Goal: Entertainment & Leisure: Consume media (video, audio)

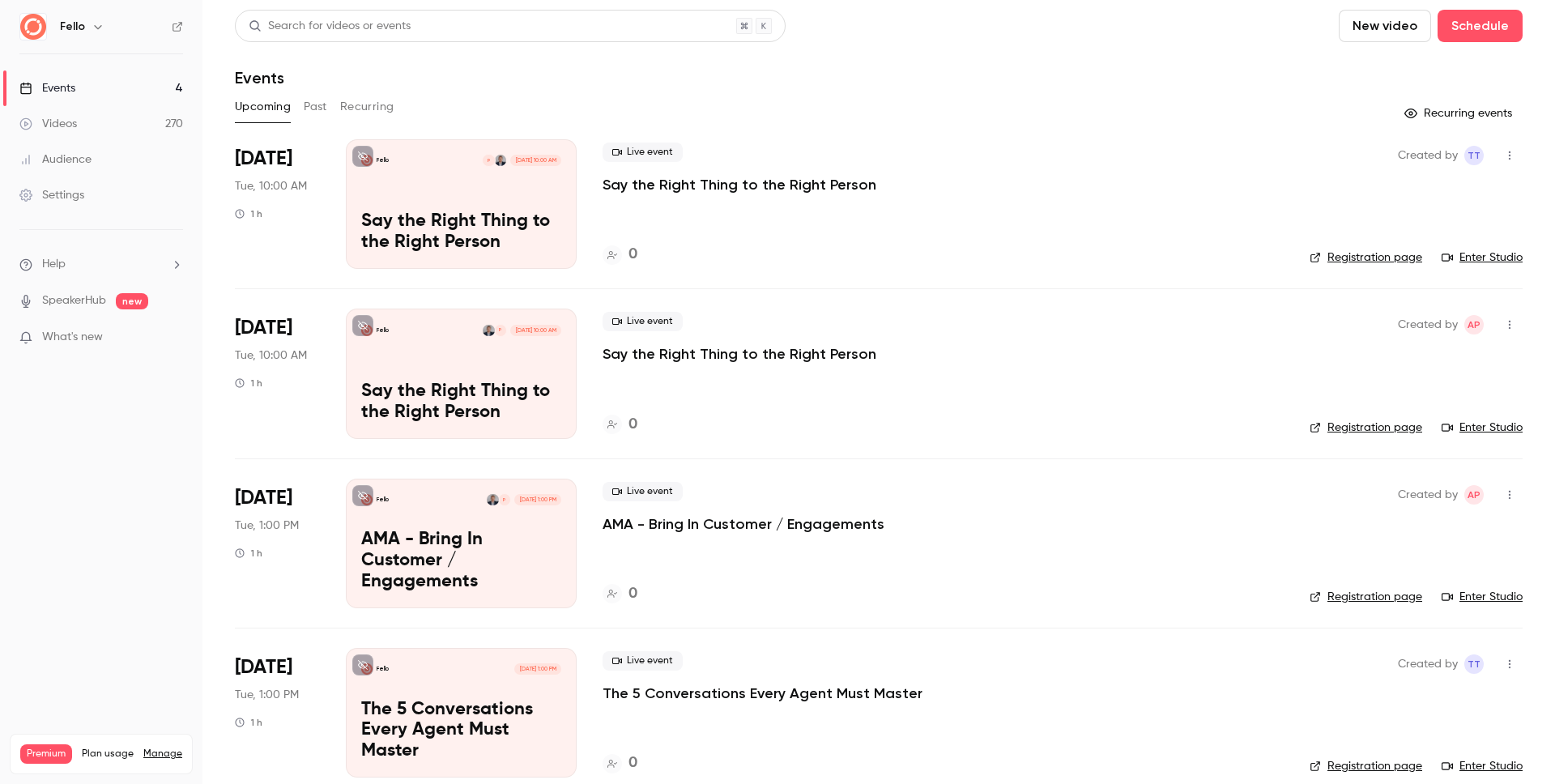
click at [115, 120] on link "Videos 270" at bounding box center [101, 124] width 203 height 36
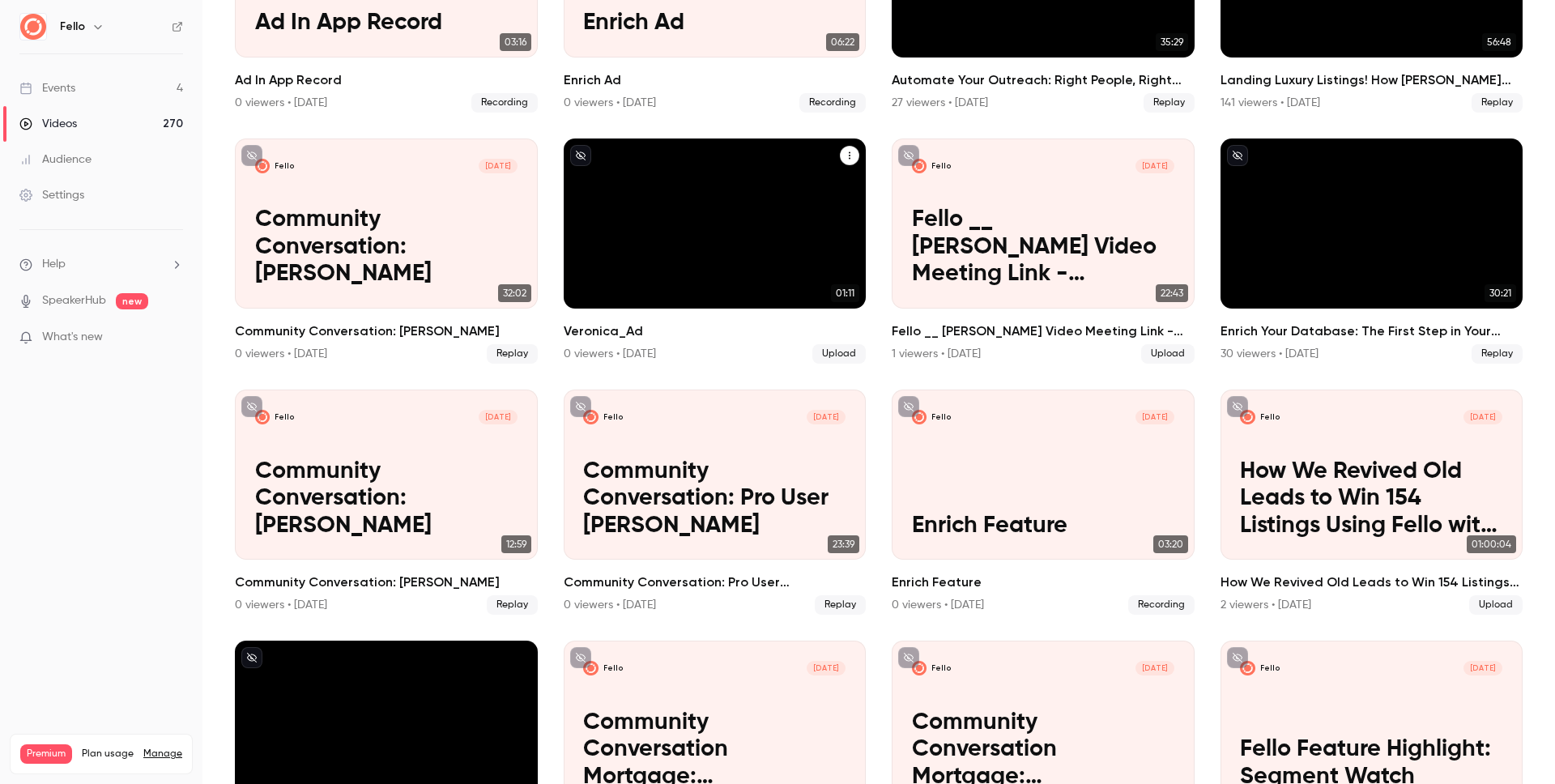
scroll to position [4916, 0]
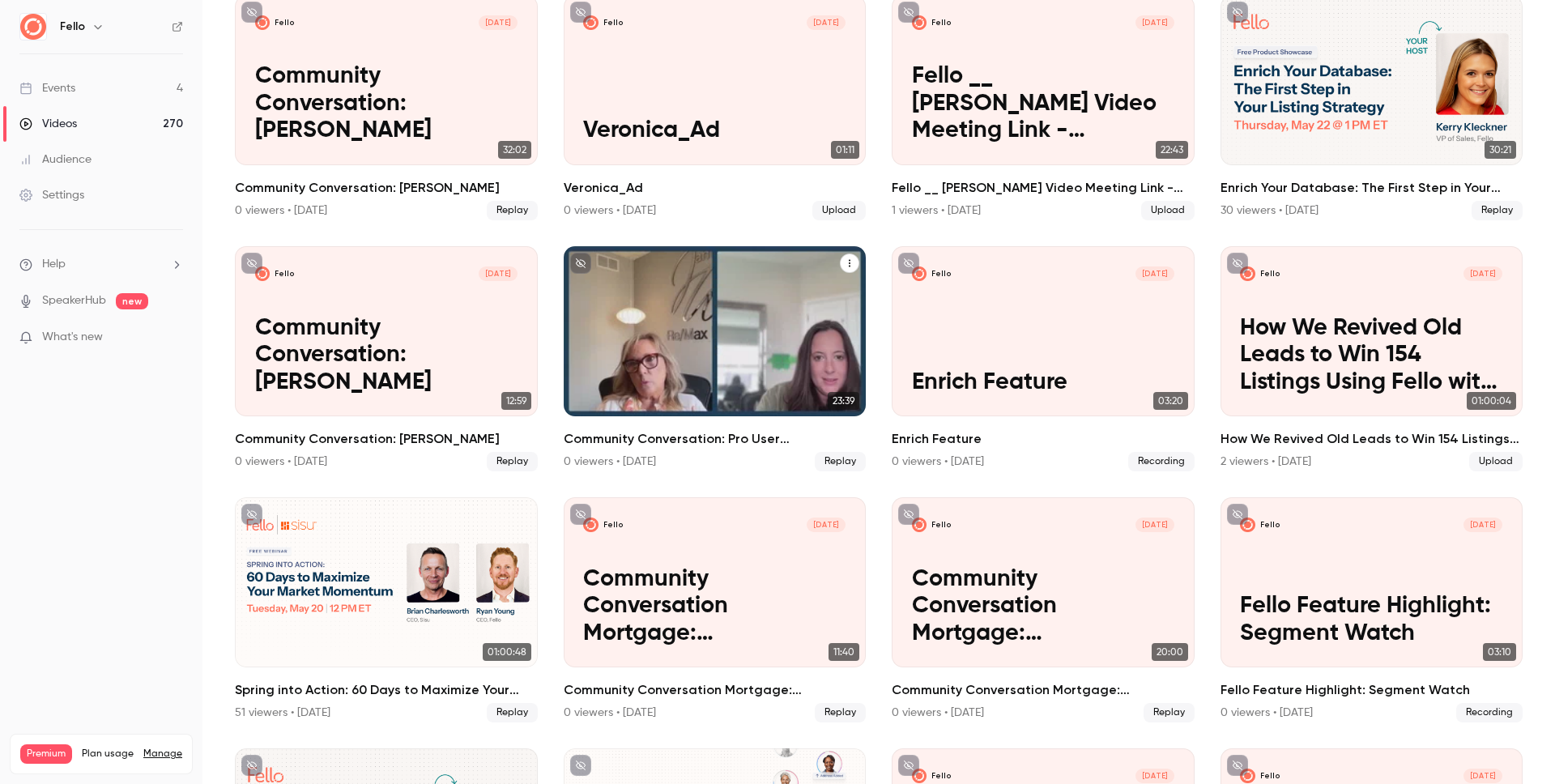
click at [690, 356] on p "Community Conversation: Pro User [PERSON_NAME]" at bounding box center [714, 356] width 263 height 82
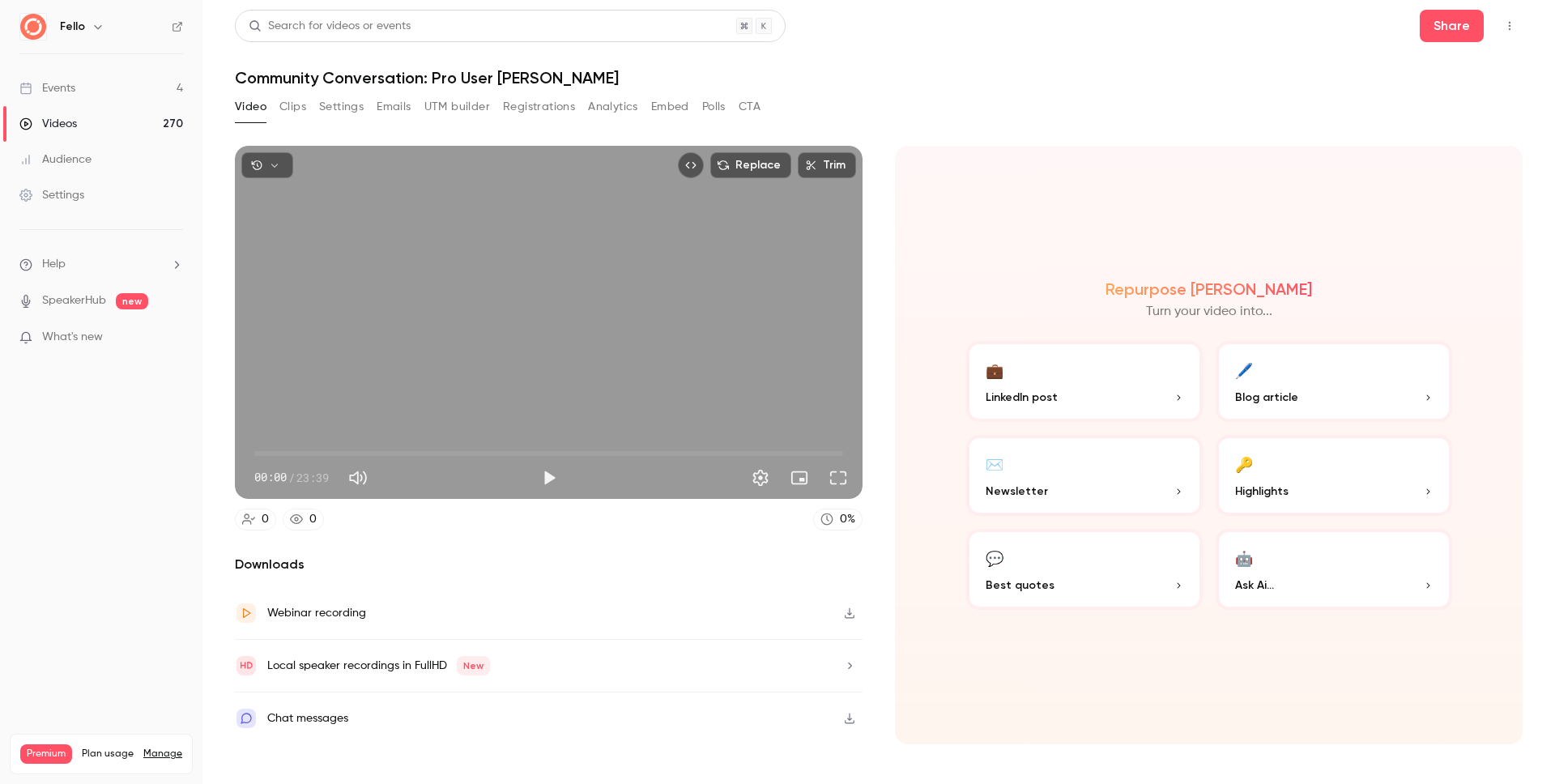
click at [293, 106] on button "Clips" at bounding box center [292, 107] width 27 height 26
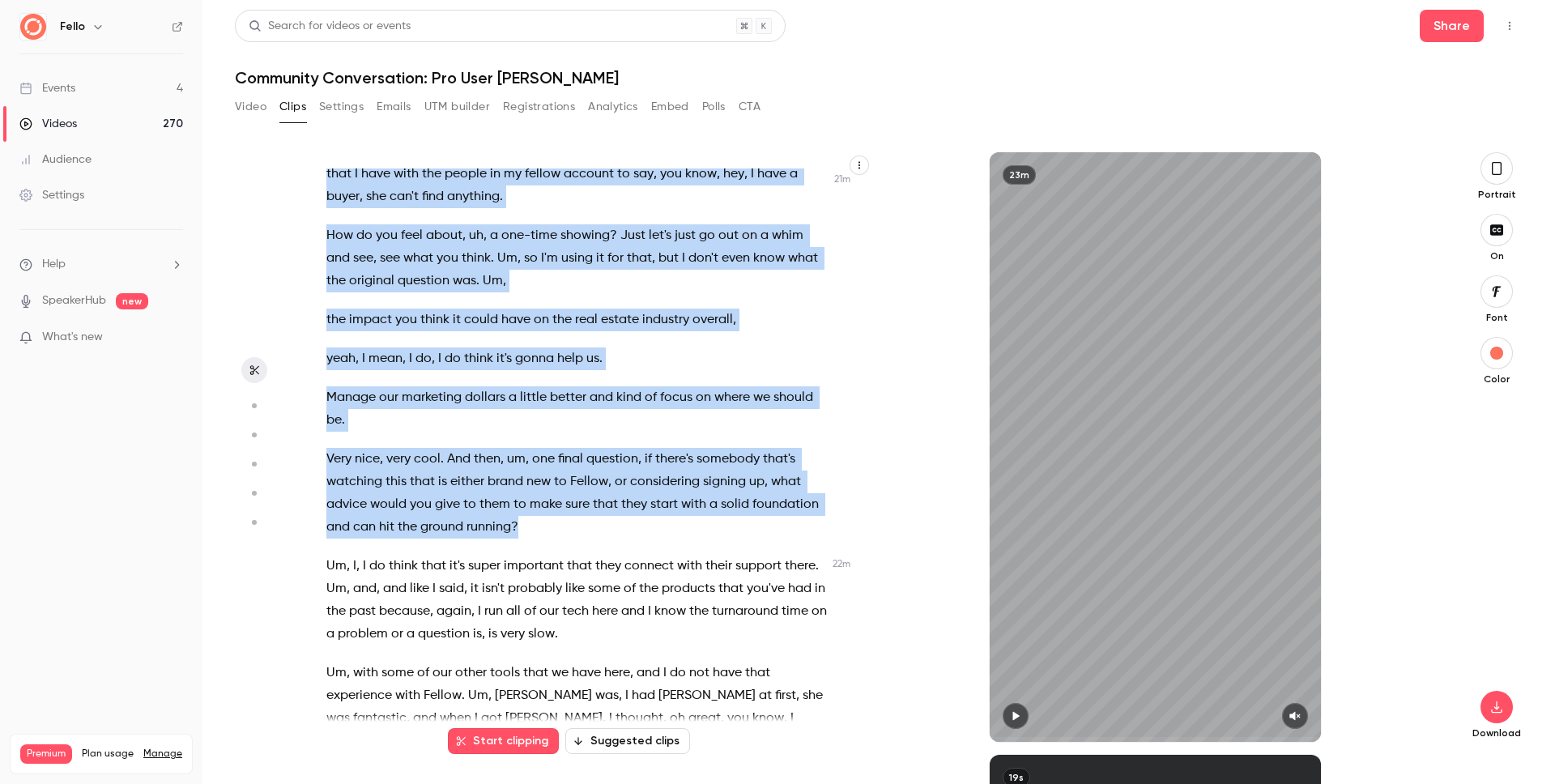
scroll to position [8653, 0]
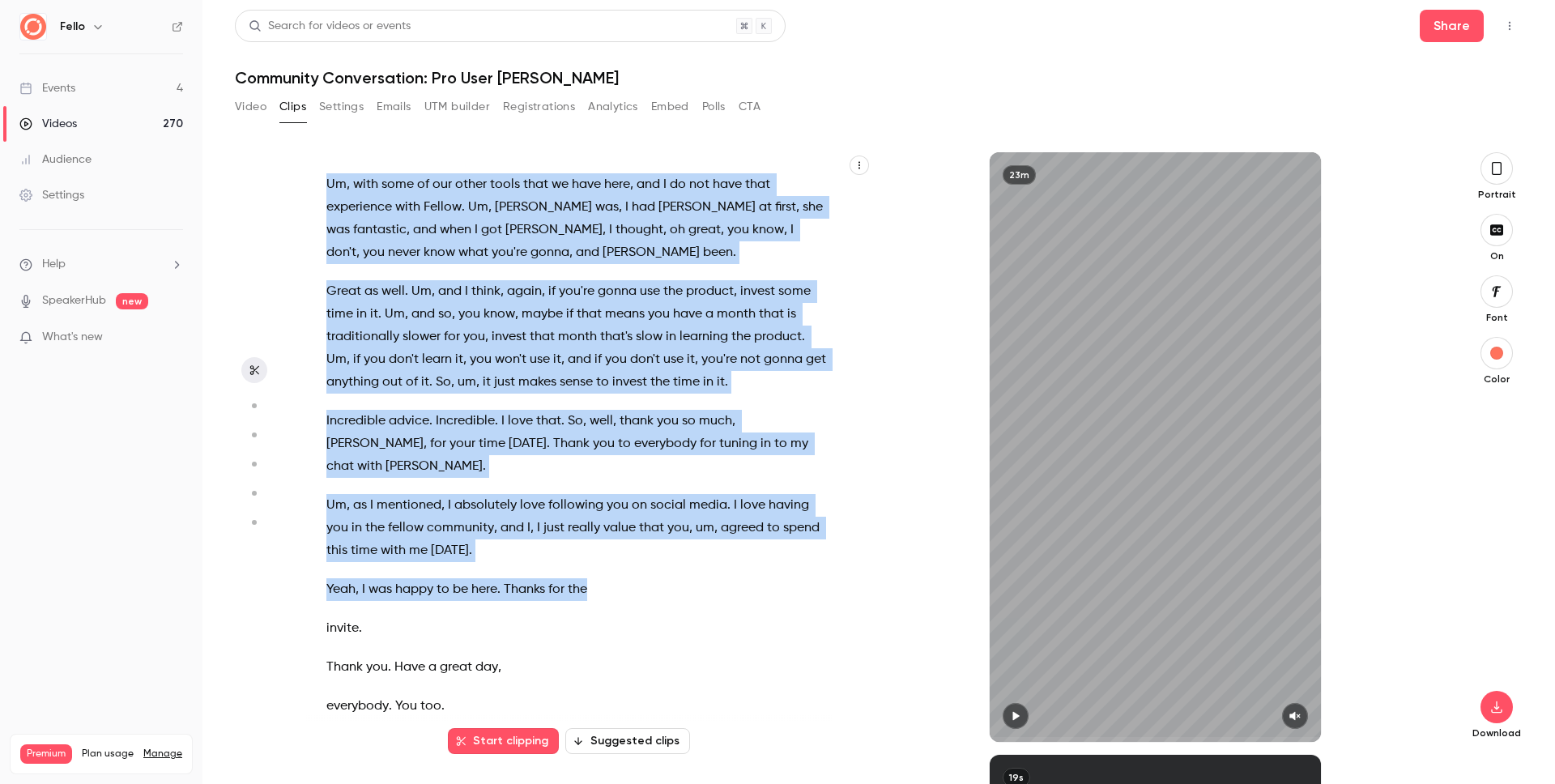
drag, startPoint x: 327, startPoint y: 181, endPoint x: 606, endPoint y: 642, distance: 538.9
click at [607, 642] on div "Welcome , everyone . Thank you so much for tuning in to [DATE] fellow community…" at bounding box center [585, 455] width 558 height 574
copy div "Welcome , everyone . Thank you so much for tuning in to [DATE] fellow community…"
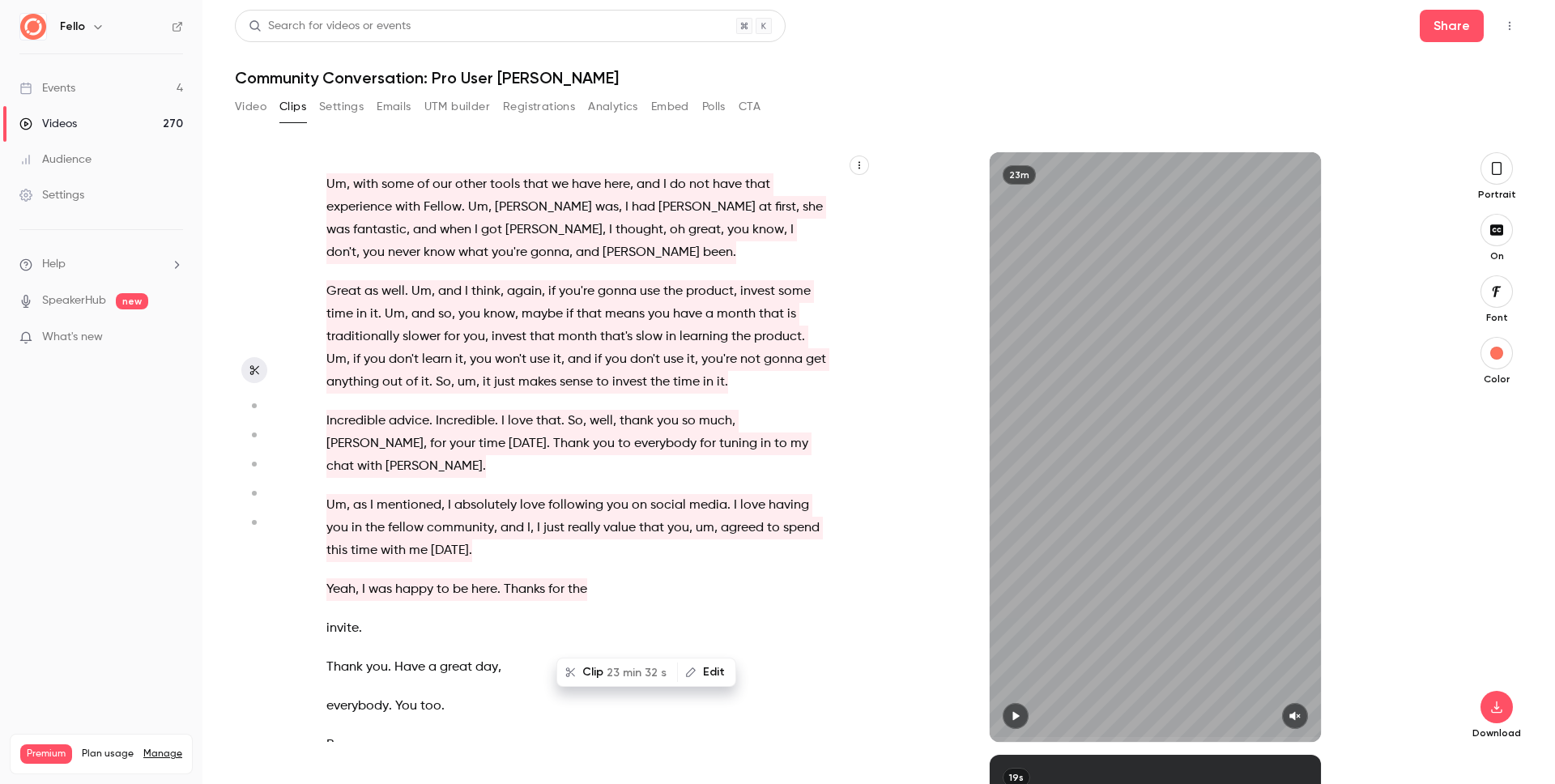
click at [262, 223] on aside at bounding box center [254, 468] width 39 height 632
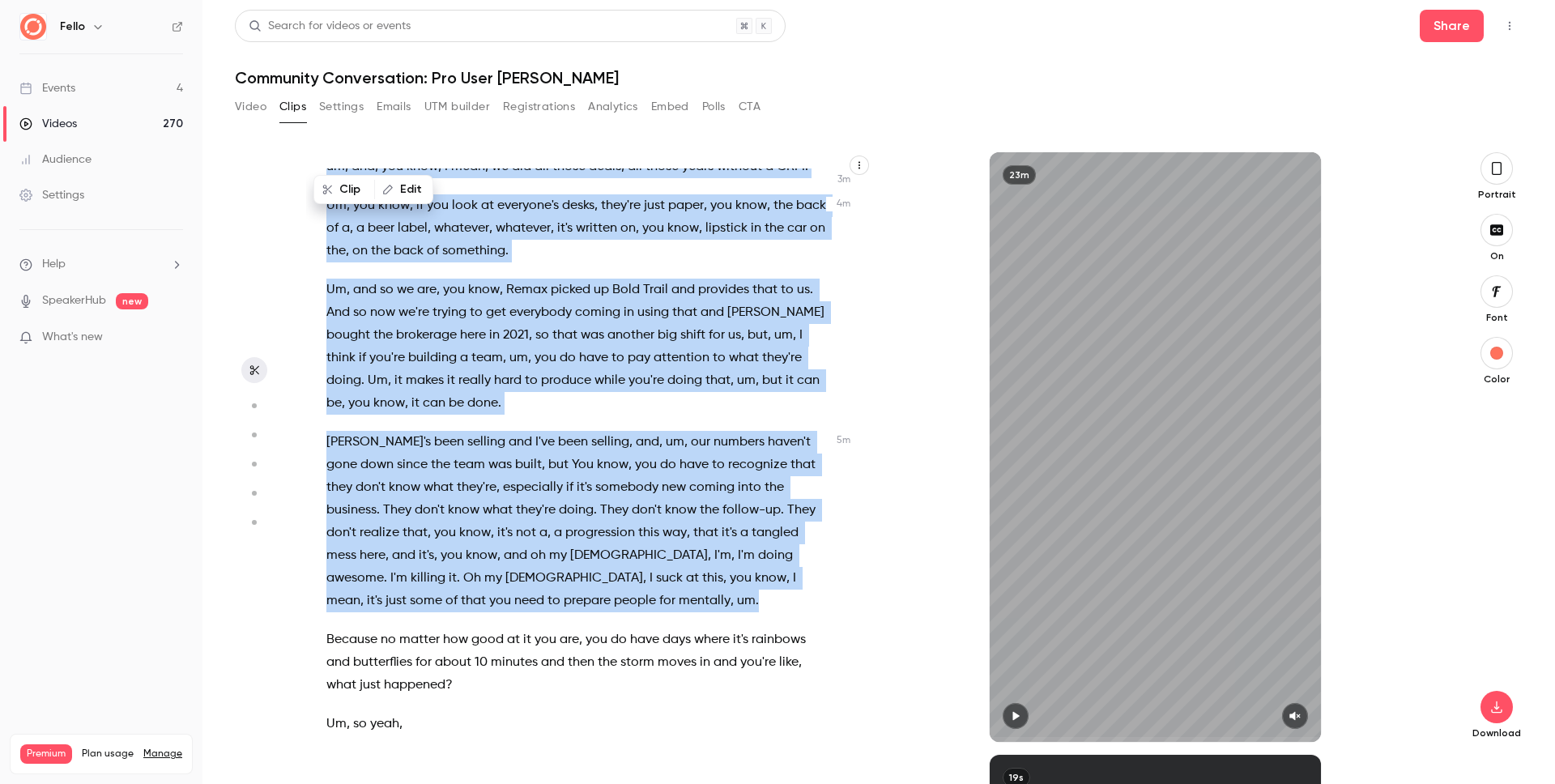
scroll to position [1724, 0]
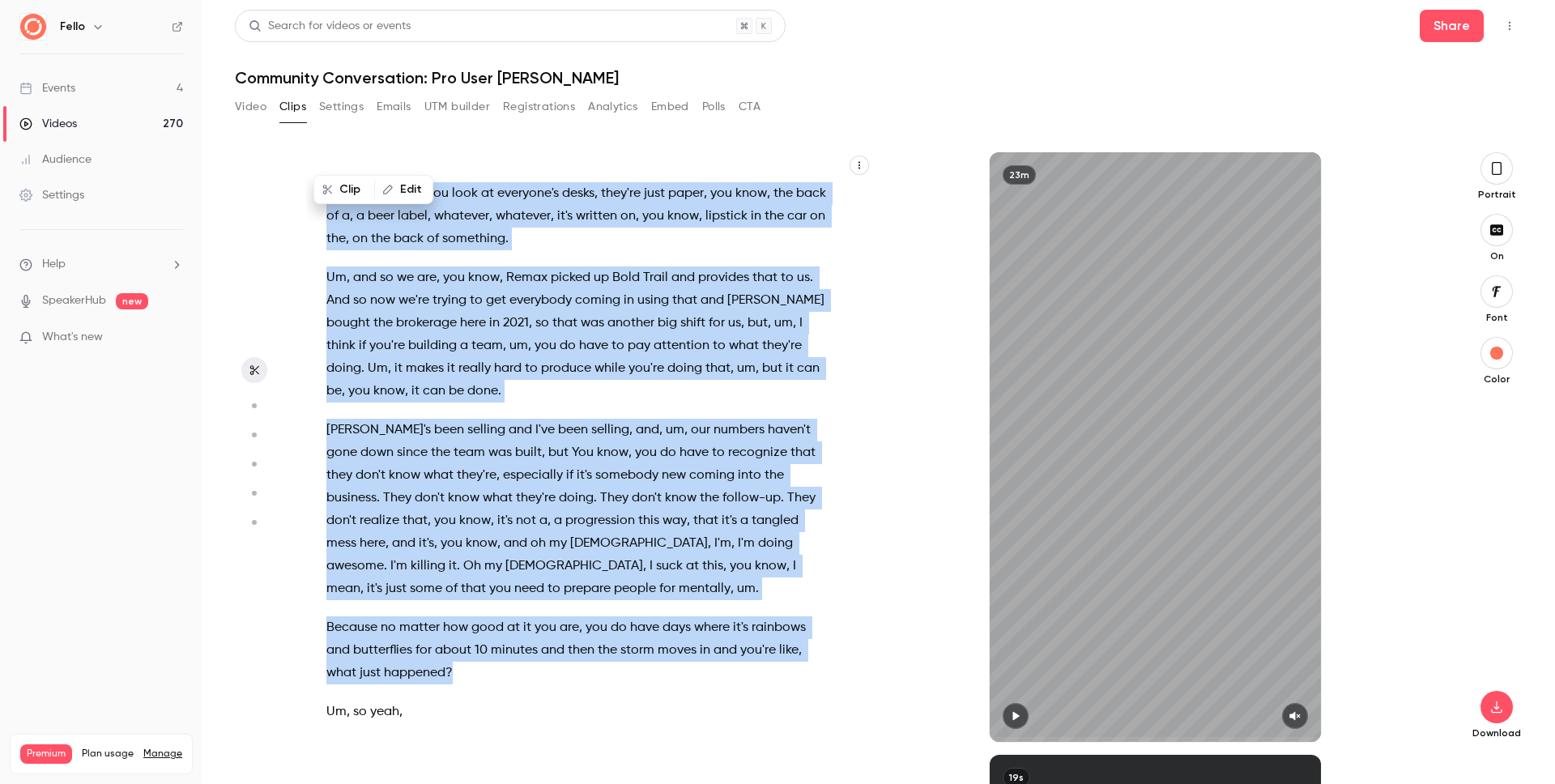
drag, startPoint x: 351, startPoint y: 433, endPoint x: 567, endPoint y: 691, distance: 336.5
click at [567, 691] on div "Welcome , everyone . Thank you so much for tuning in to [DATE] fellow community…" at bounding box center [585, 455] width 558 height 574
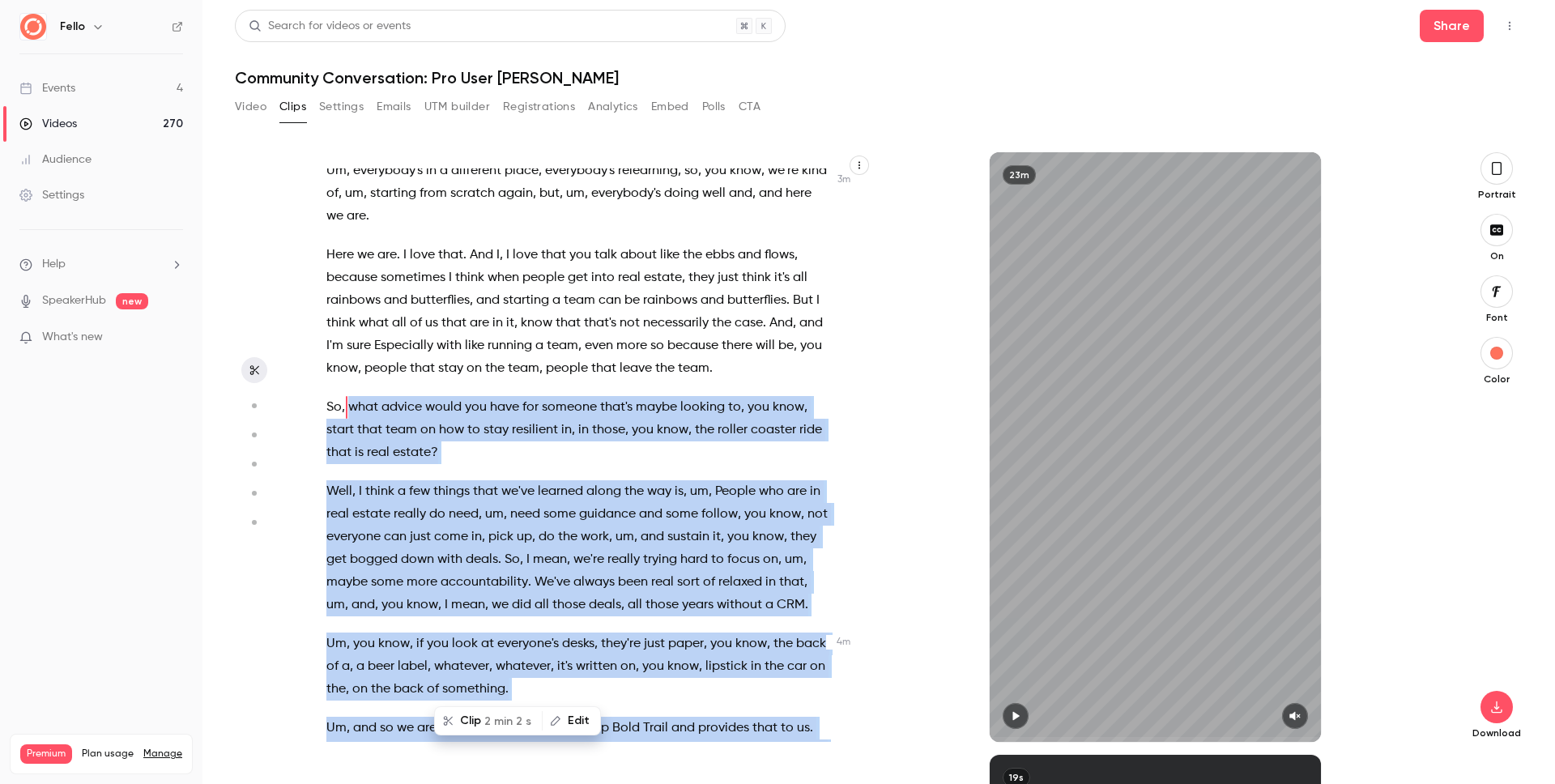
scroll to position [1226, 0]
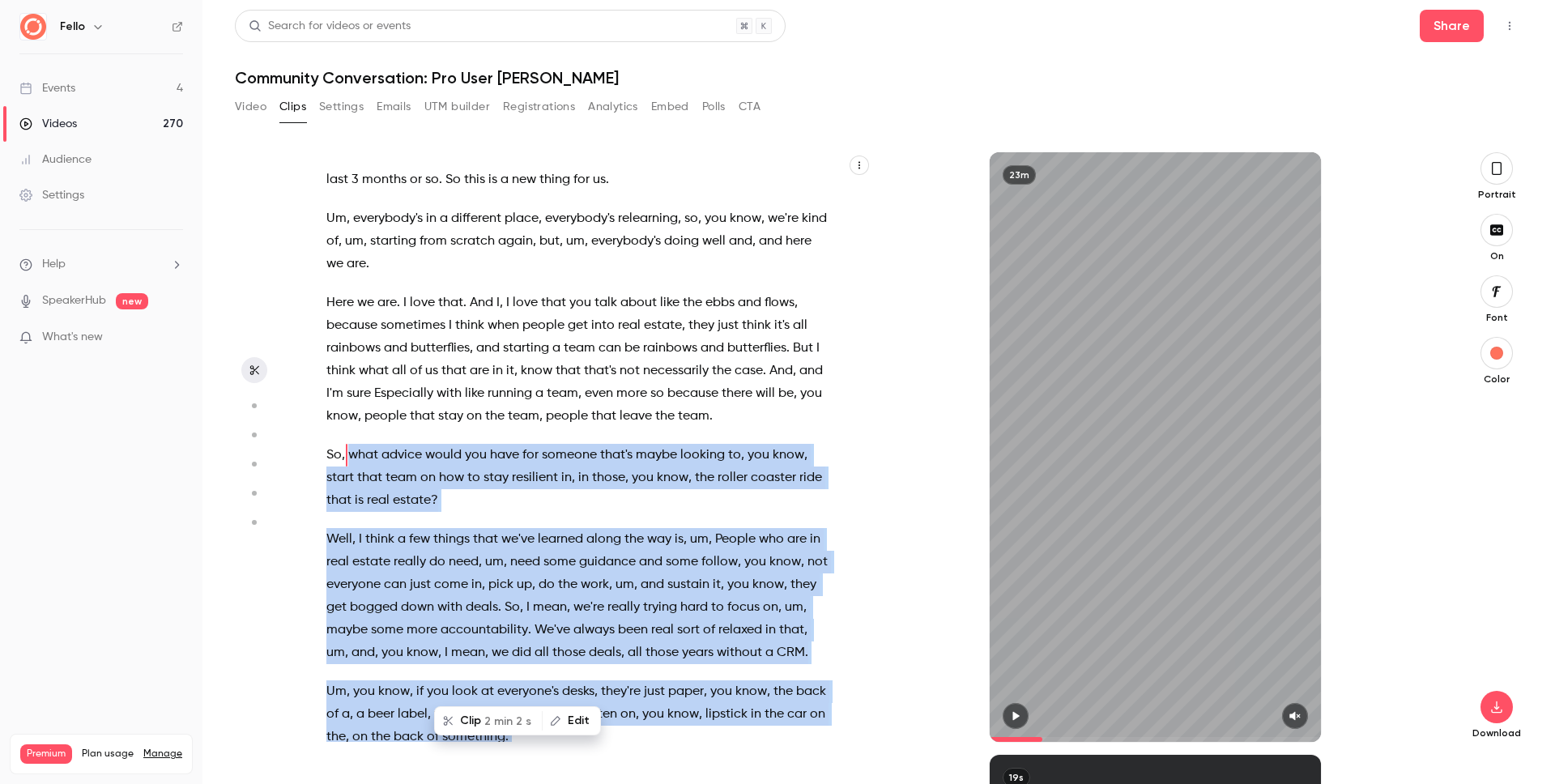
click at [460, 718] on button "Clip 2 min 2 s" at bounding box center [488, 721] width 106 height 26
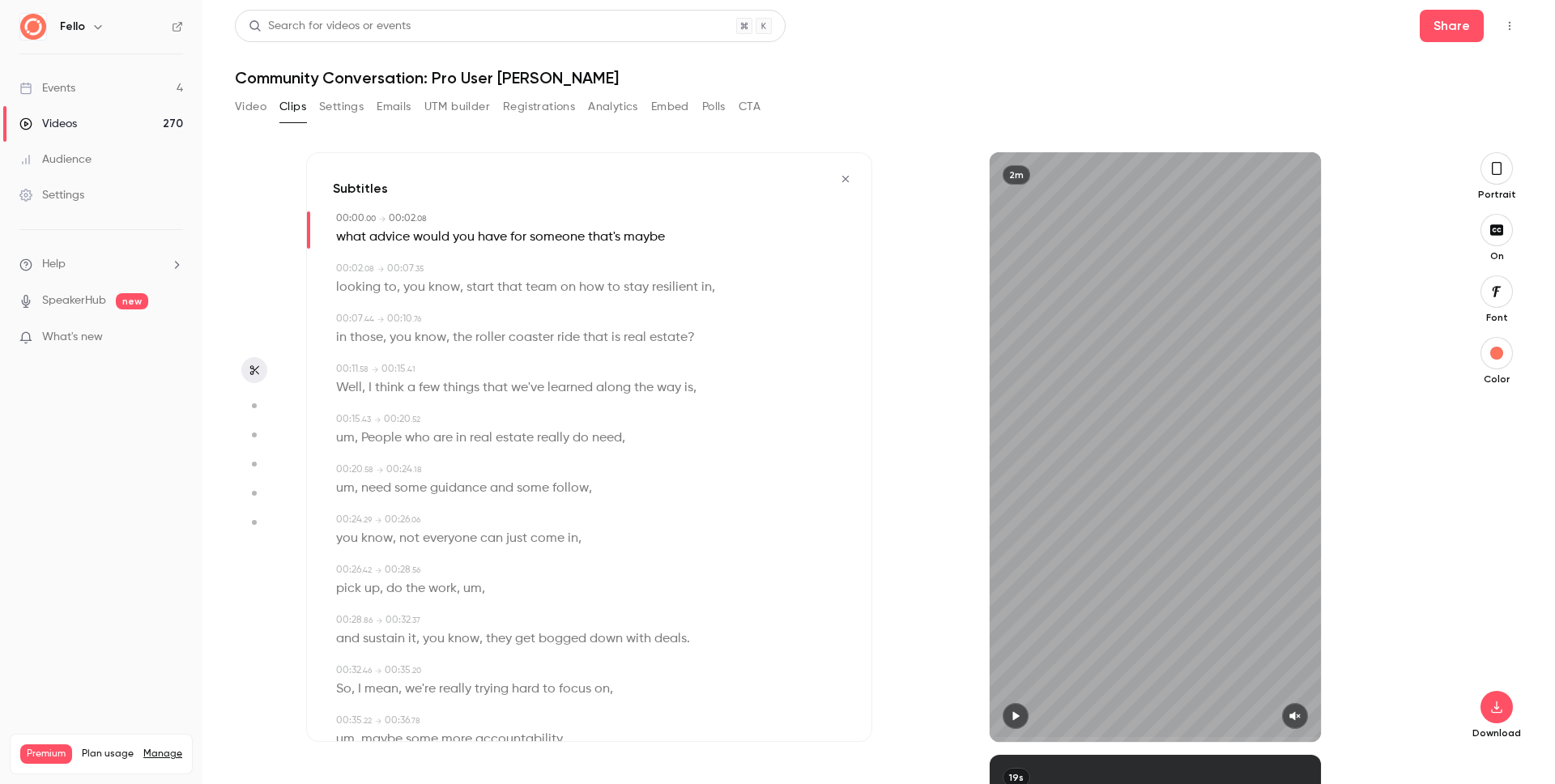
click at [1500, 177] on button "button" at bounding box center [1497, 168] width 32 height 32
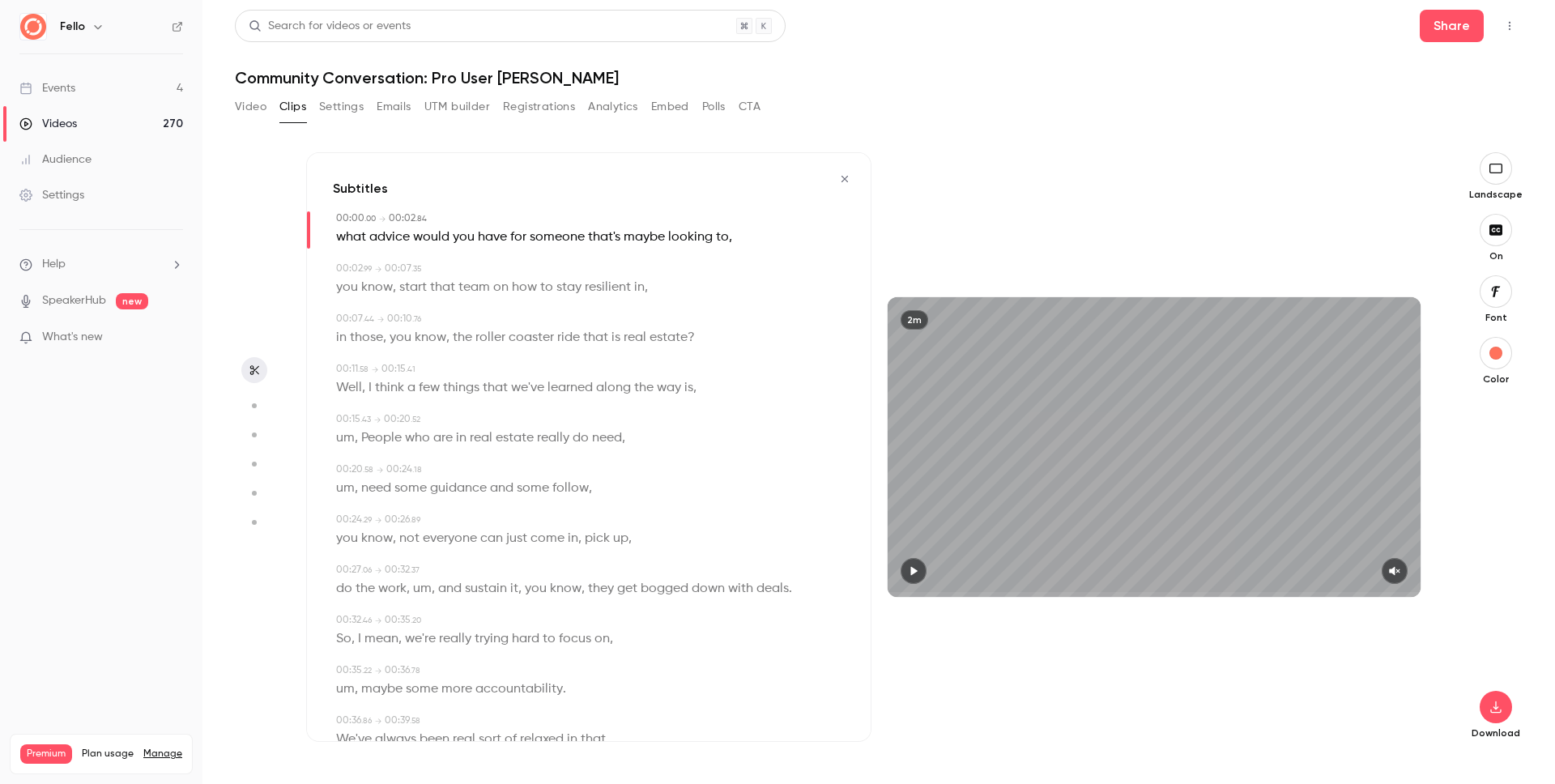
click at [1499, 235] on icon "button" at bounding box center [1496, 230] width 13 height 10
click at [917, 574] on icon "button" at bounding box center [913, 570] width 13 height 11
click at [1400, 579] on button "button" at bounding box center [1395, 571] width 26 height 26
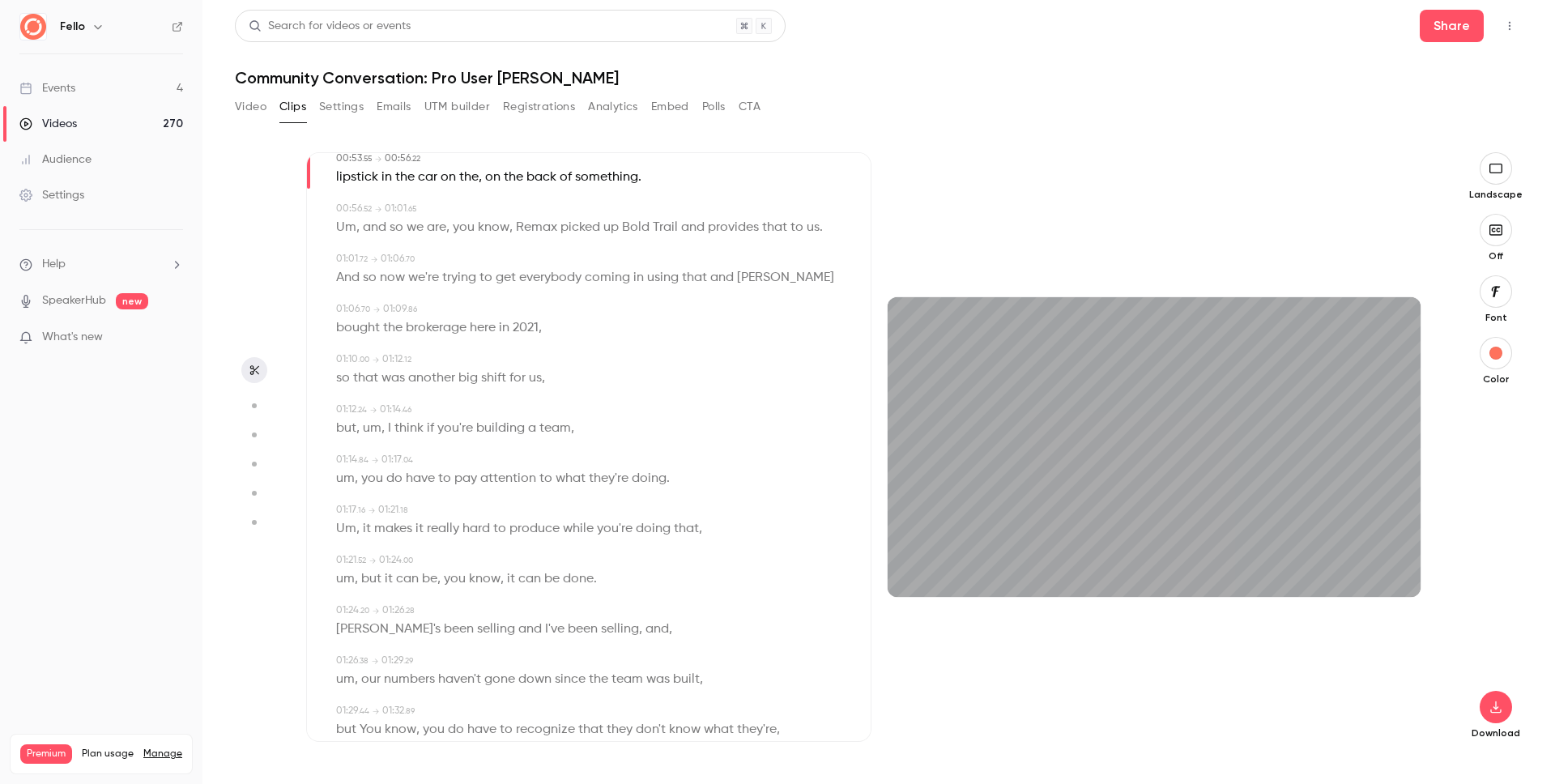
scroll to position [1239, 0]
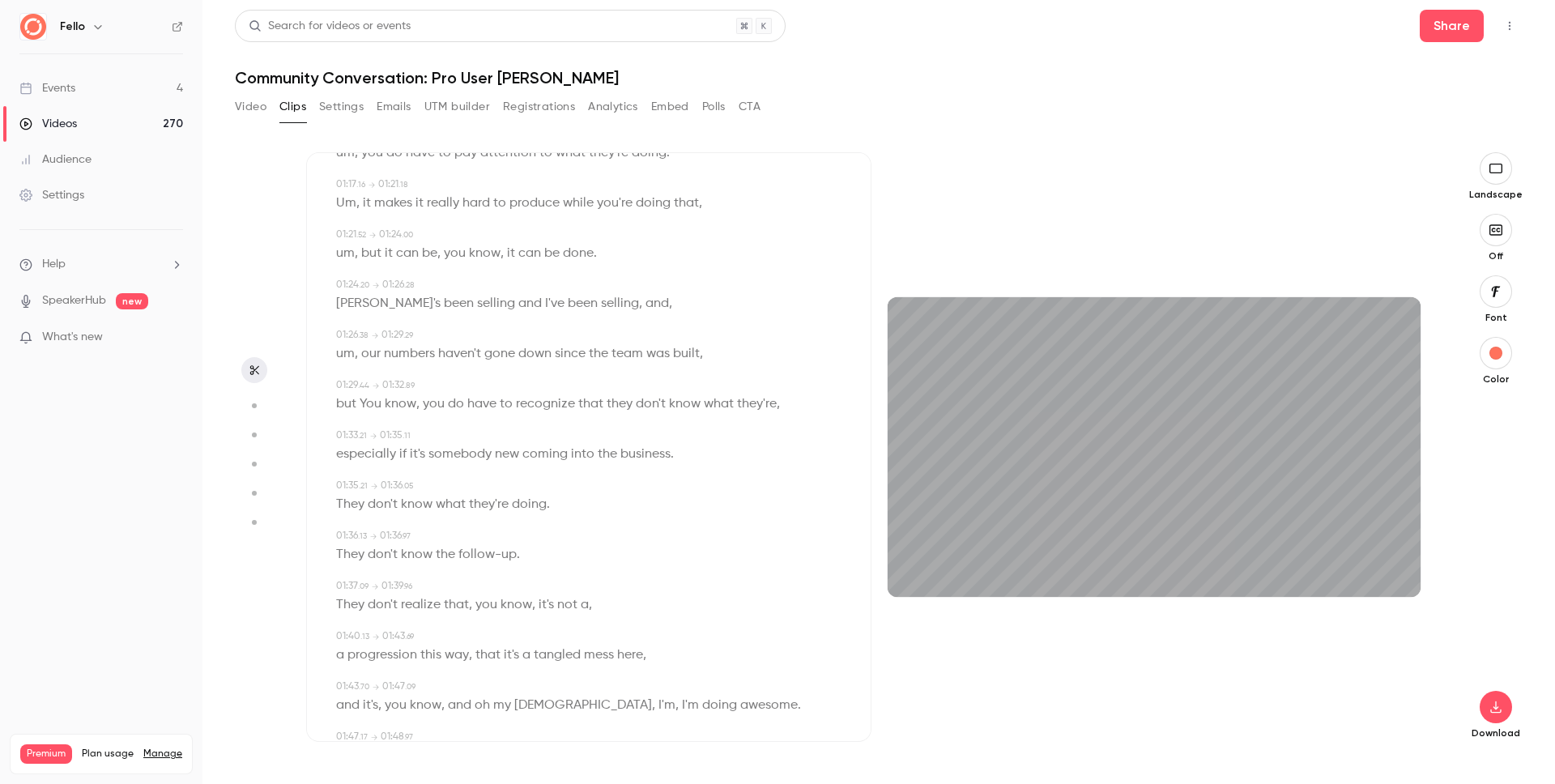
click at [1069, 681] on div "2m" at bounding box center [1153, 446] width 565 height 589
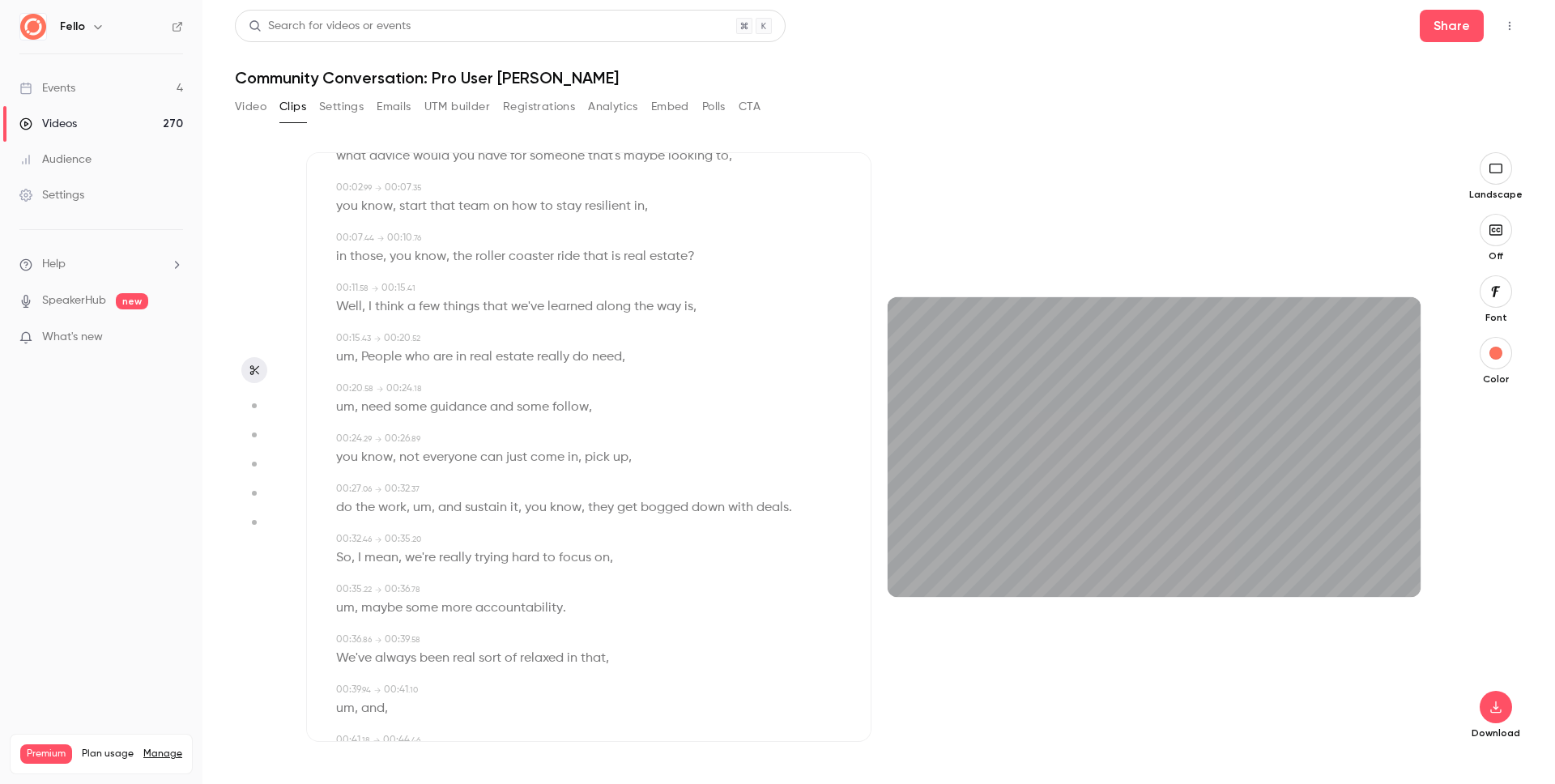
scroll to position [0, 0]
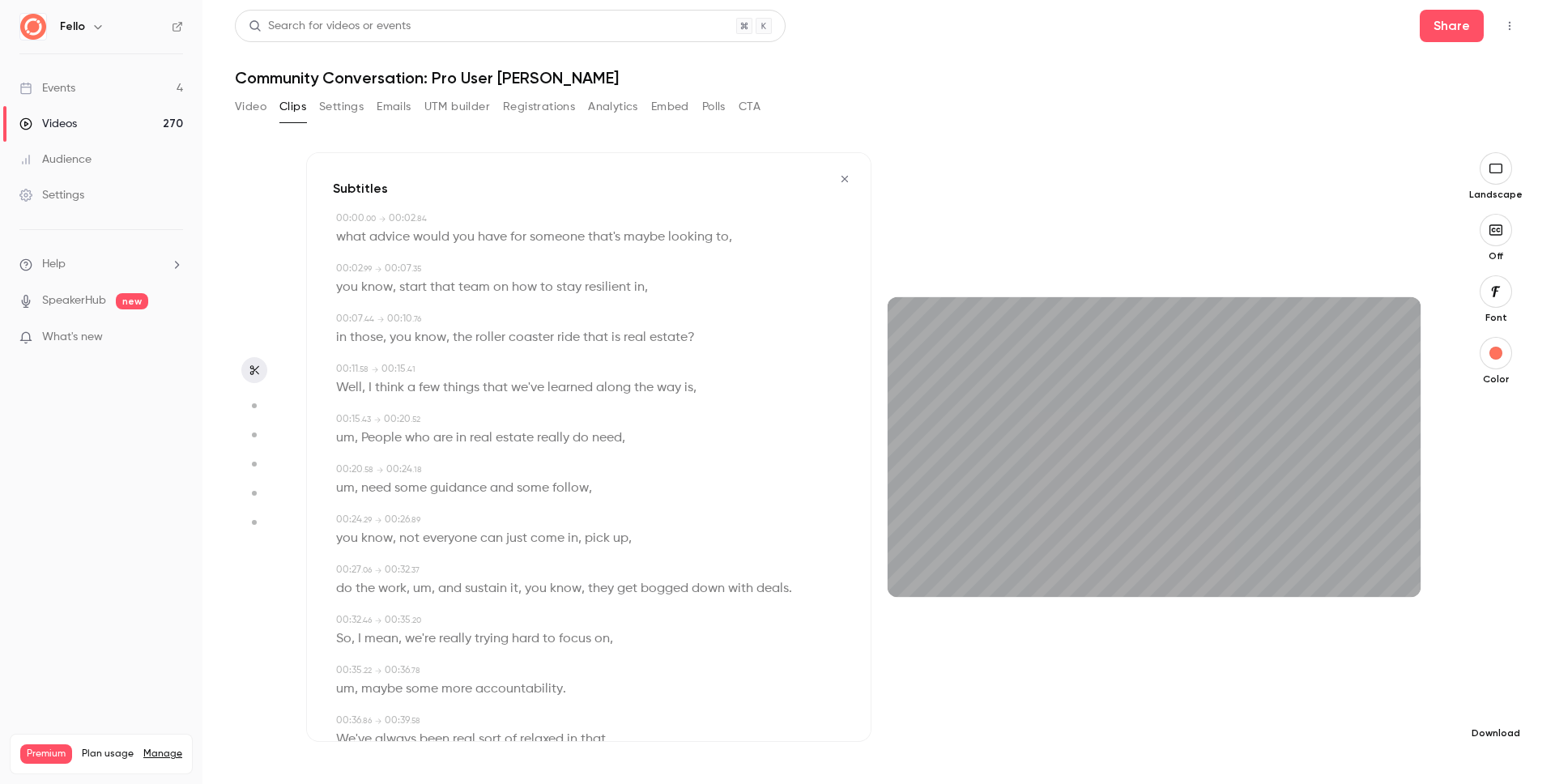
click at [1499, 710] on icon "button" at bounding box center [1496, 706] width 19 height 13
click at [1381, 692] on span "High quality requires longer processing" at bounding box center [1373, 692] width 184 height 17
click at [914, 565] on icon "button" at bounding box center [913, 570] width 13 height 11
type input "****"
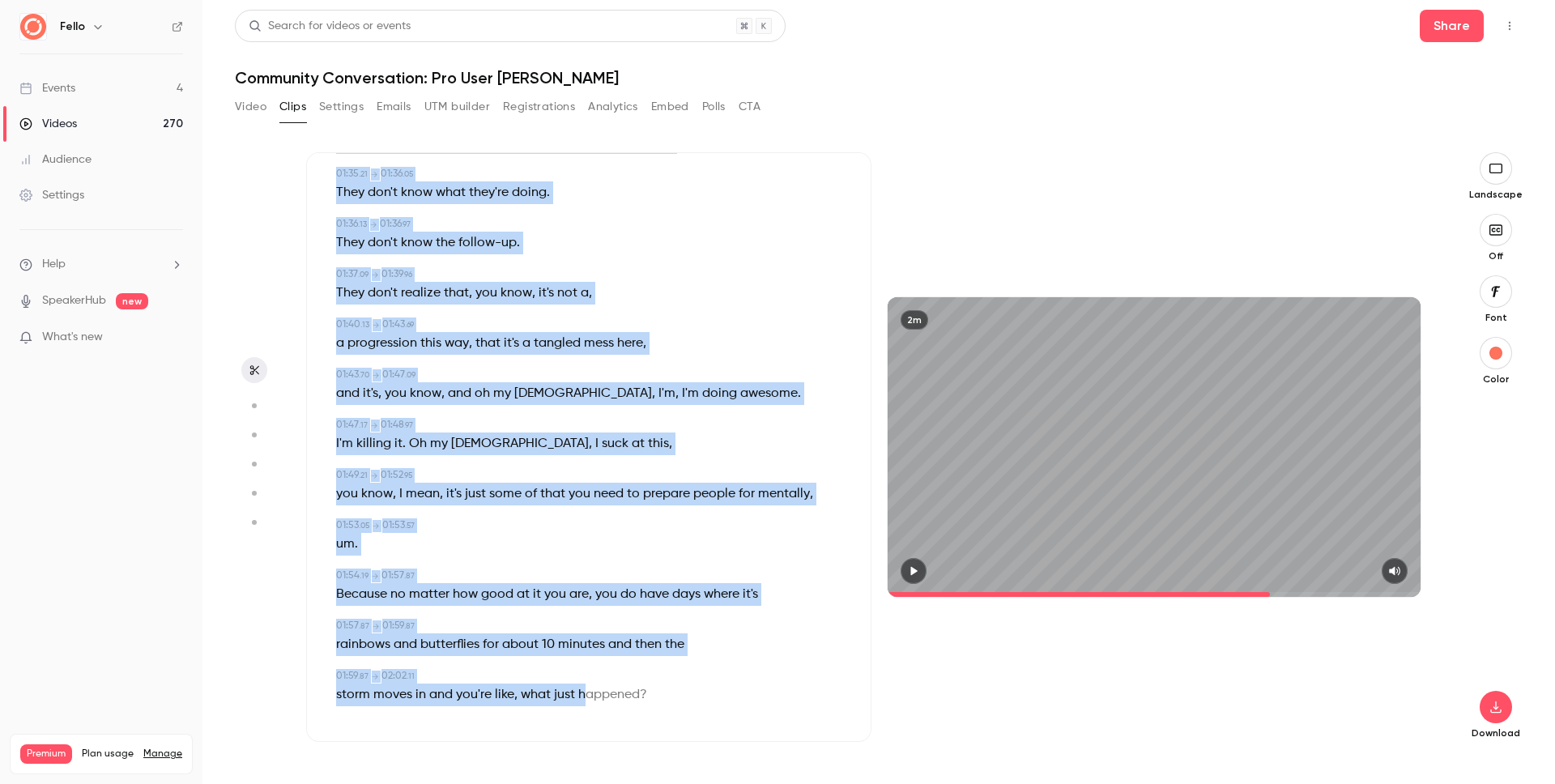
scroll to position [1555, 0]
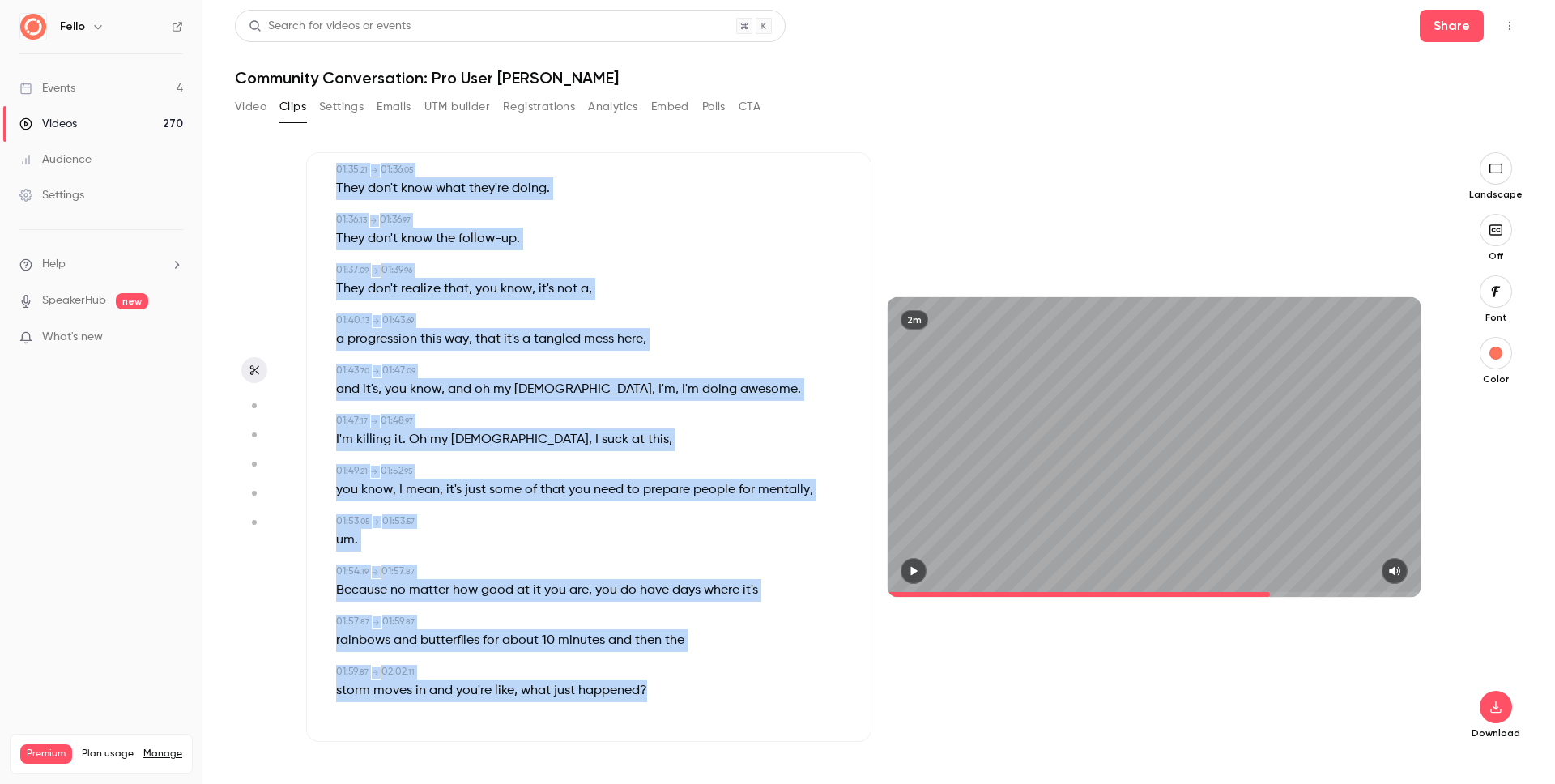
drag, startPoint x: 328, startPoint y: 237, endPoint x: 748, endPoint y: 684, distance: 613.4
click at [748, 684] on div "Subtitles 00:00 . 00 → 00:02 . 84 what advice would you have for someone that's…" at bounding box center [588, 446] width 565 height 589
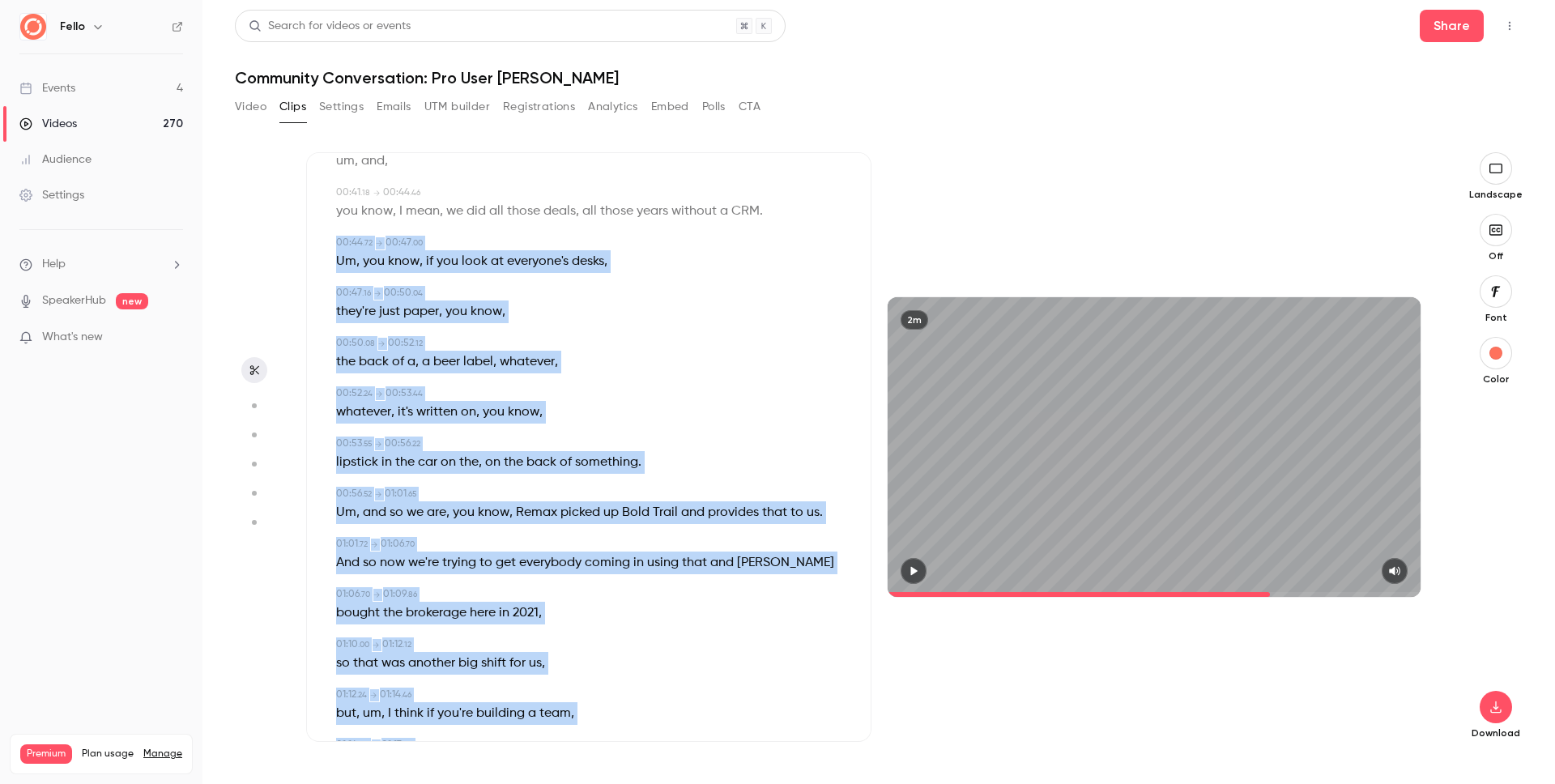
scroll to position [0, 0]
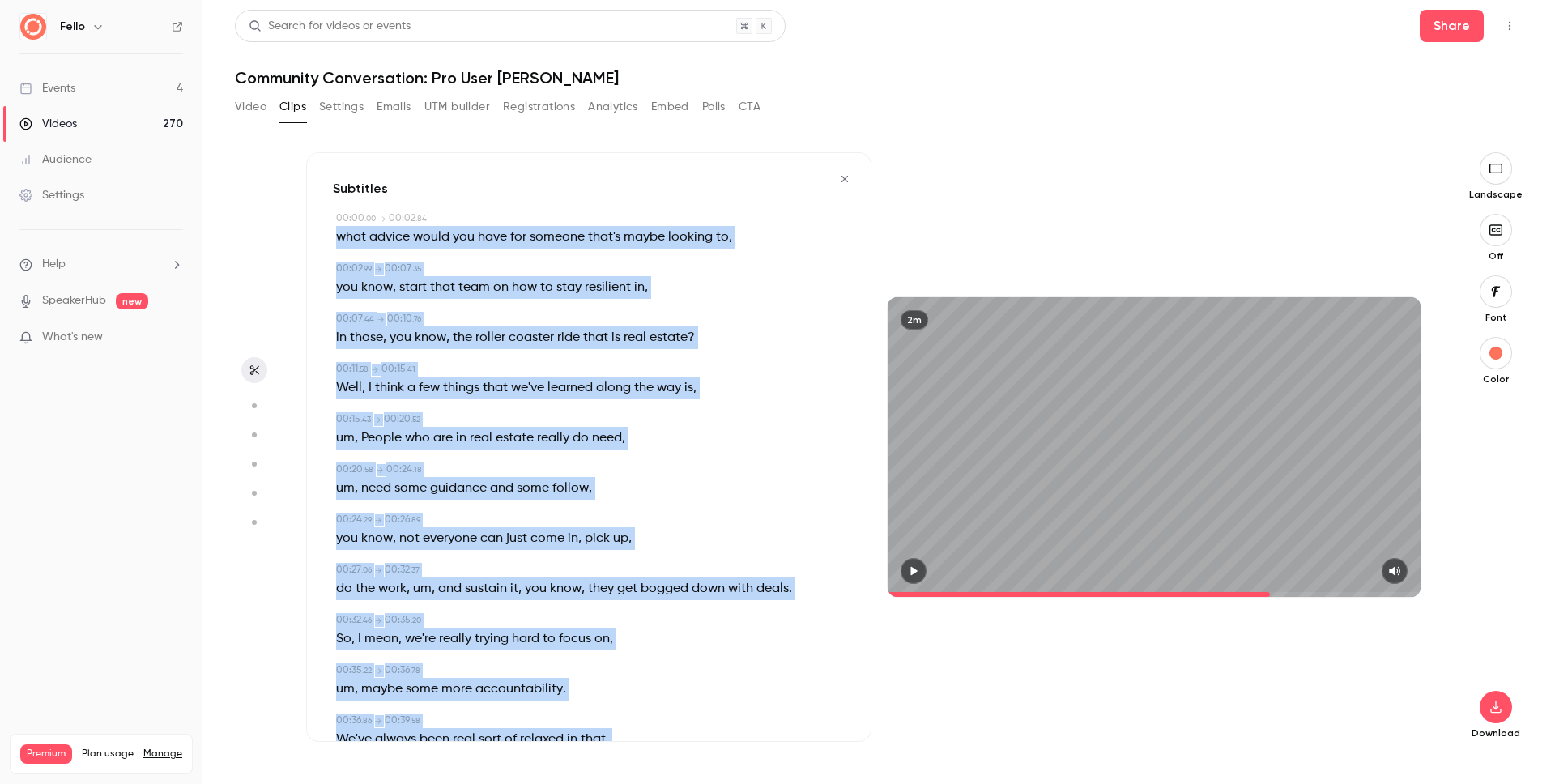
drag, startPoint x: 629, startPoint y: 681, endPoint x: 330, endPoint y: 231, distance: 540.3
click at [330, 231] on div "Subtitles 00:00 . 00 → 00:02 . 84 what advice would you have for someone that's…" at bounding box center [588, 446] width 565 height 589
copy div "lore ipsumd sitam con adip eli seddoei temp'i utlab etdolor ma , 57:00 . 66 → 3…"
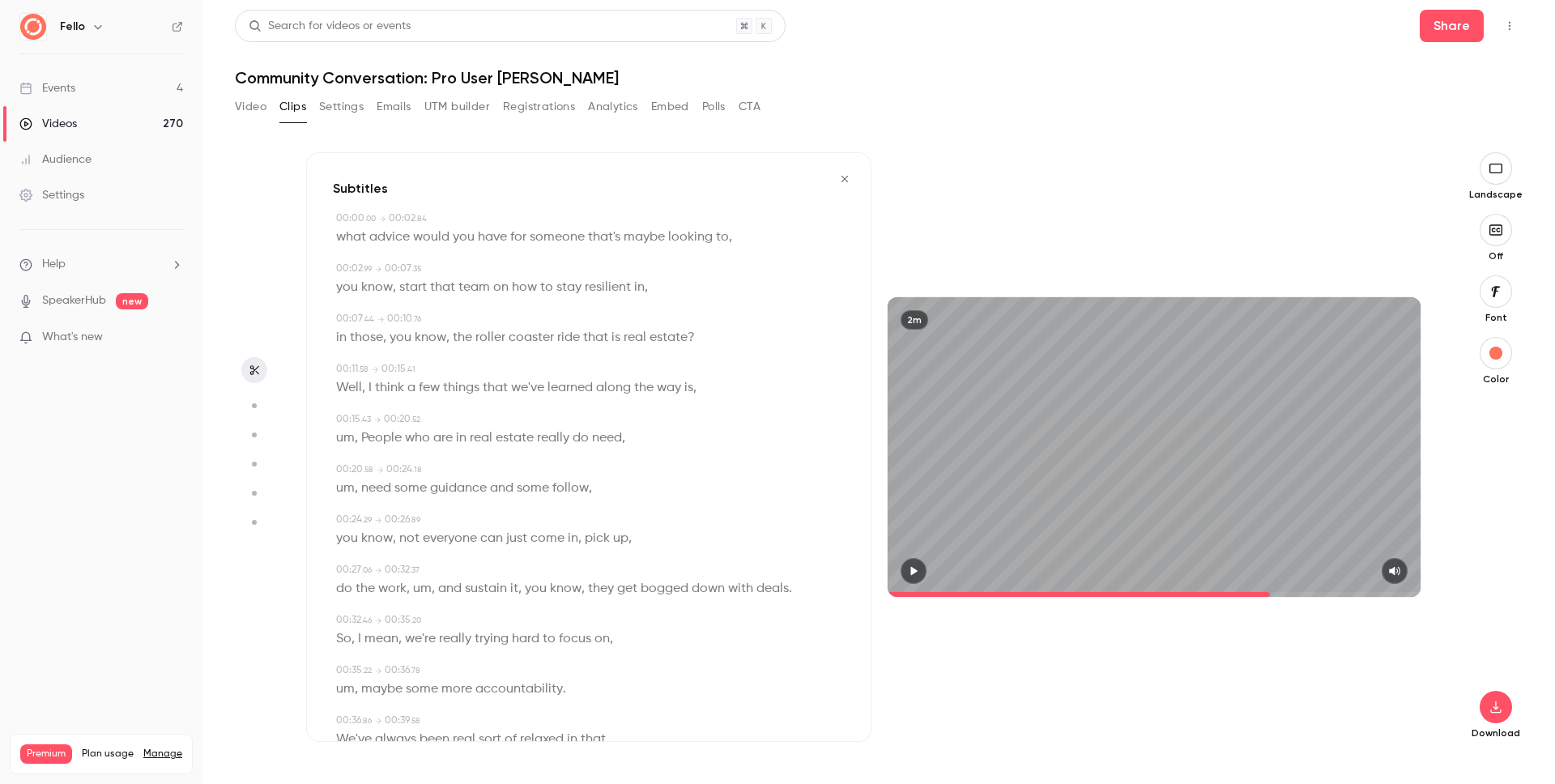
click at [1057, 177] on div "2m" at bounding box center [1153, 446] width 565 height 589
click at [241, 107] on button "Video" at bounding box center [251, 107] width 31 height 26
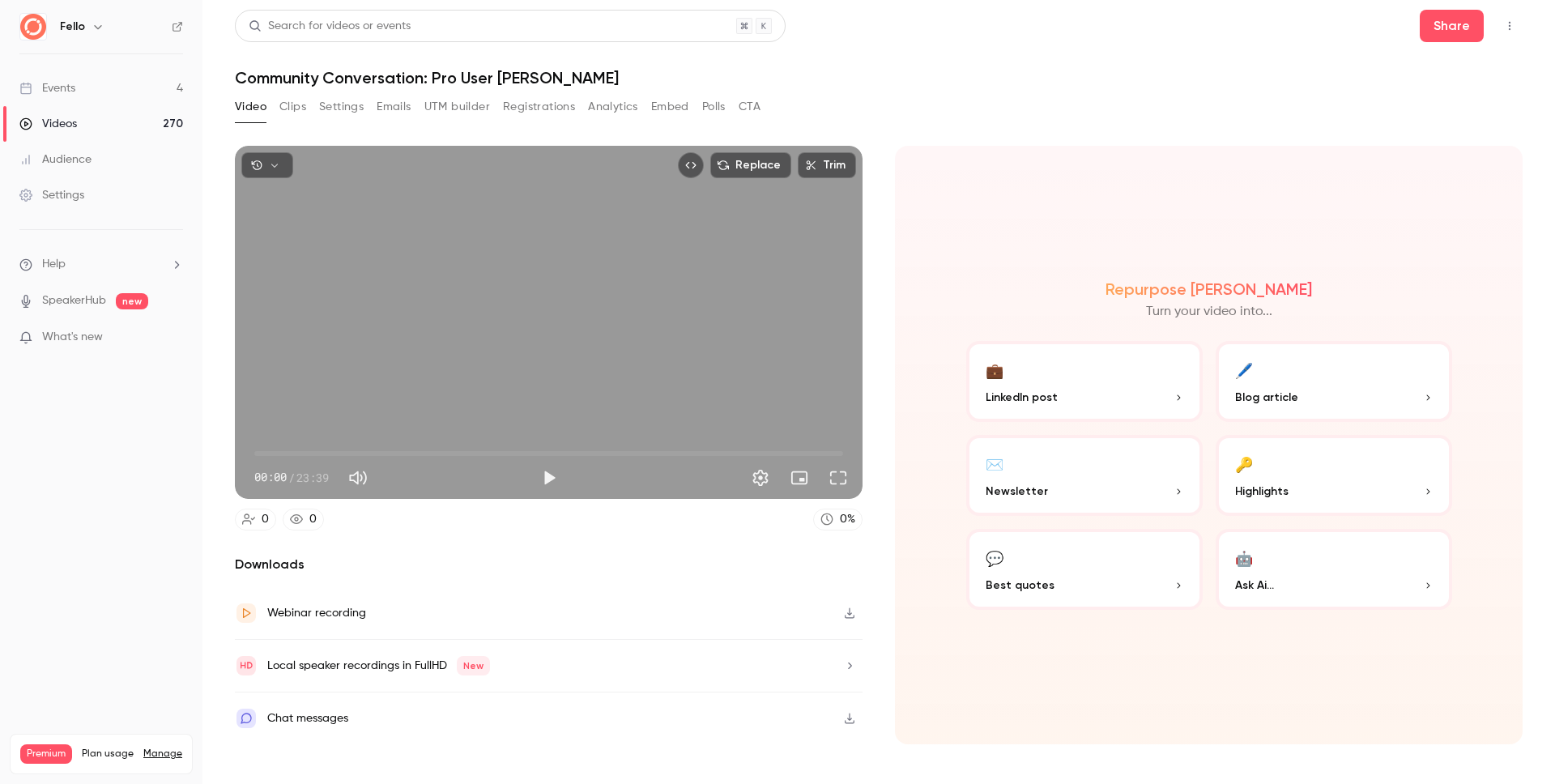
click at [286, 107] on button "Clips" at bounding box center [292, 107] width 27 height 26
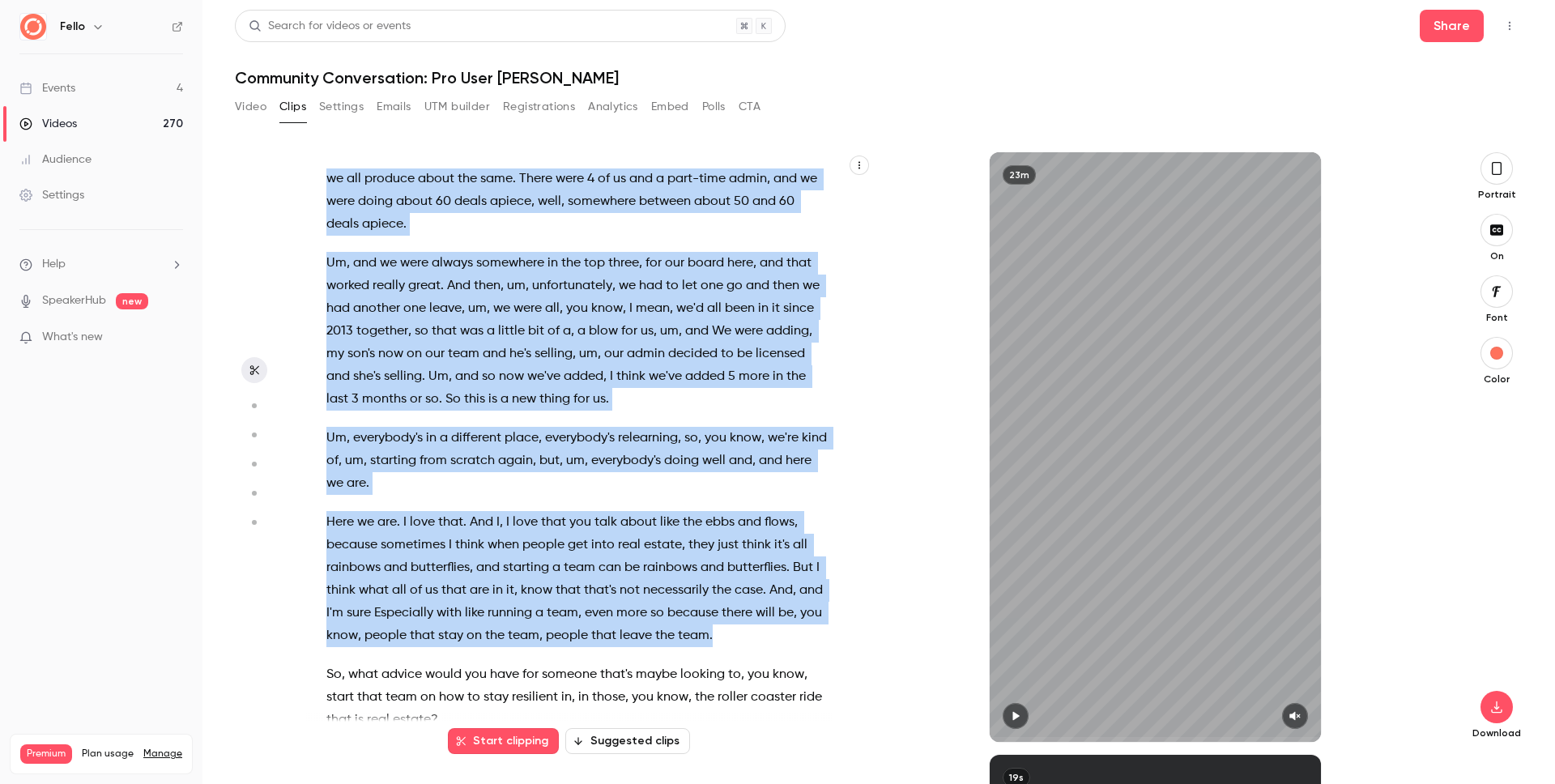
scroll to position [1010, 0]
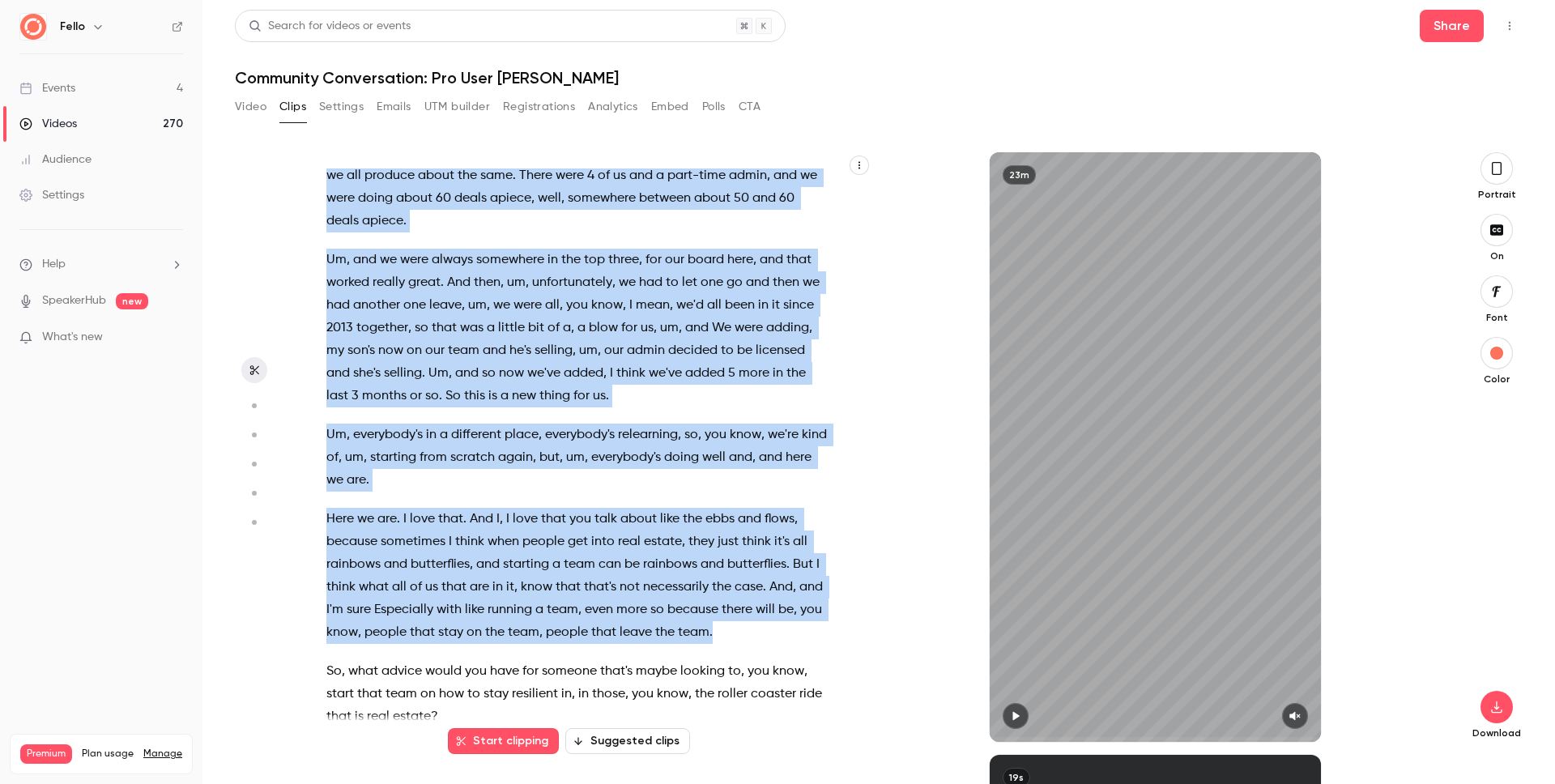
drag, startPoint x: 325, startPoint y: 248, endPoint x: 784, endPoint y: 640, distance: 603.6
click at [784, 640] on div "Welcome , everyone . Thank you so much for tuning in to [DATE] fellow community…" at bounding box center [585, 455] width 558 height 574
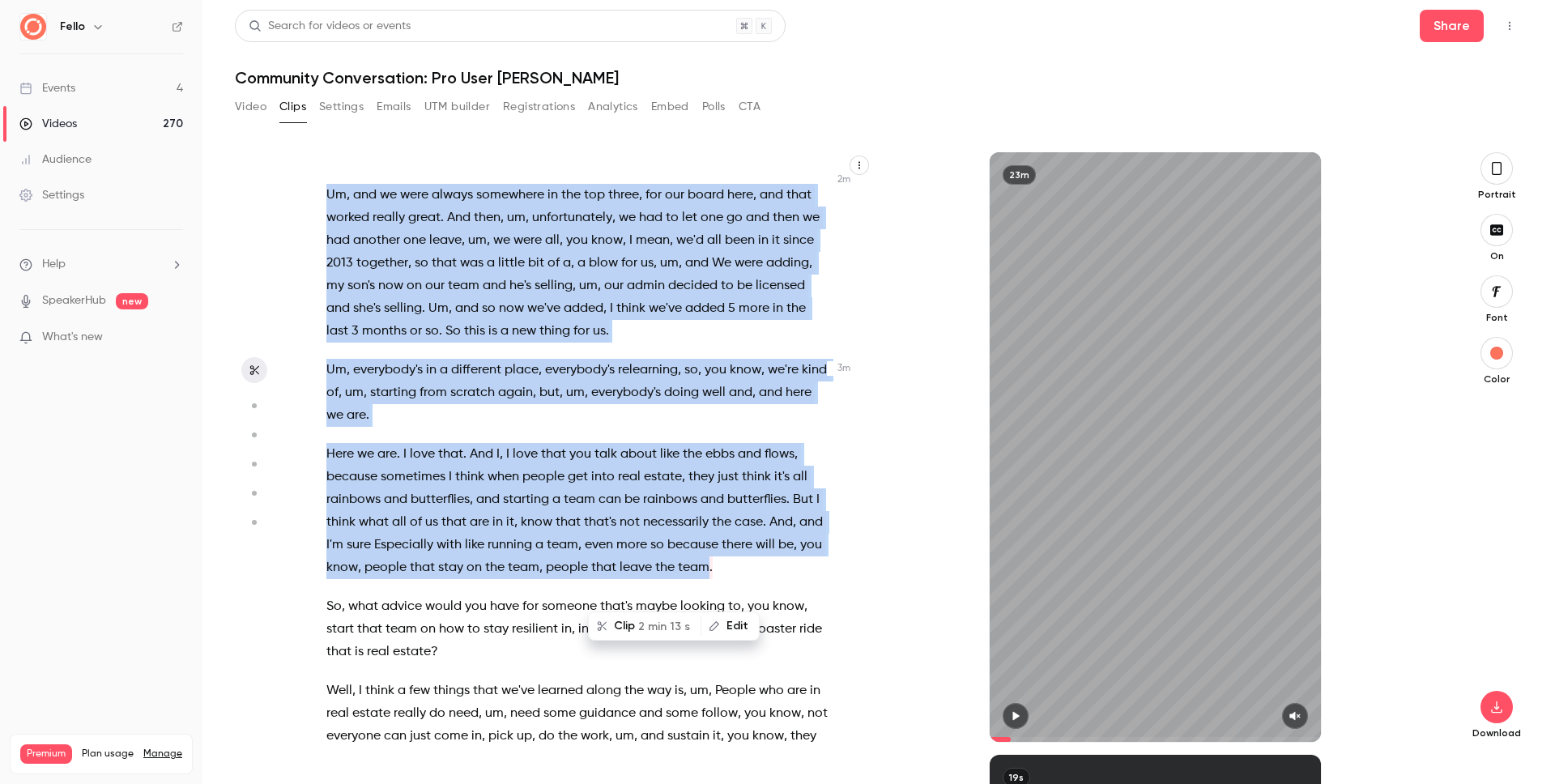
scroll to position [1090, 0]
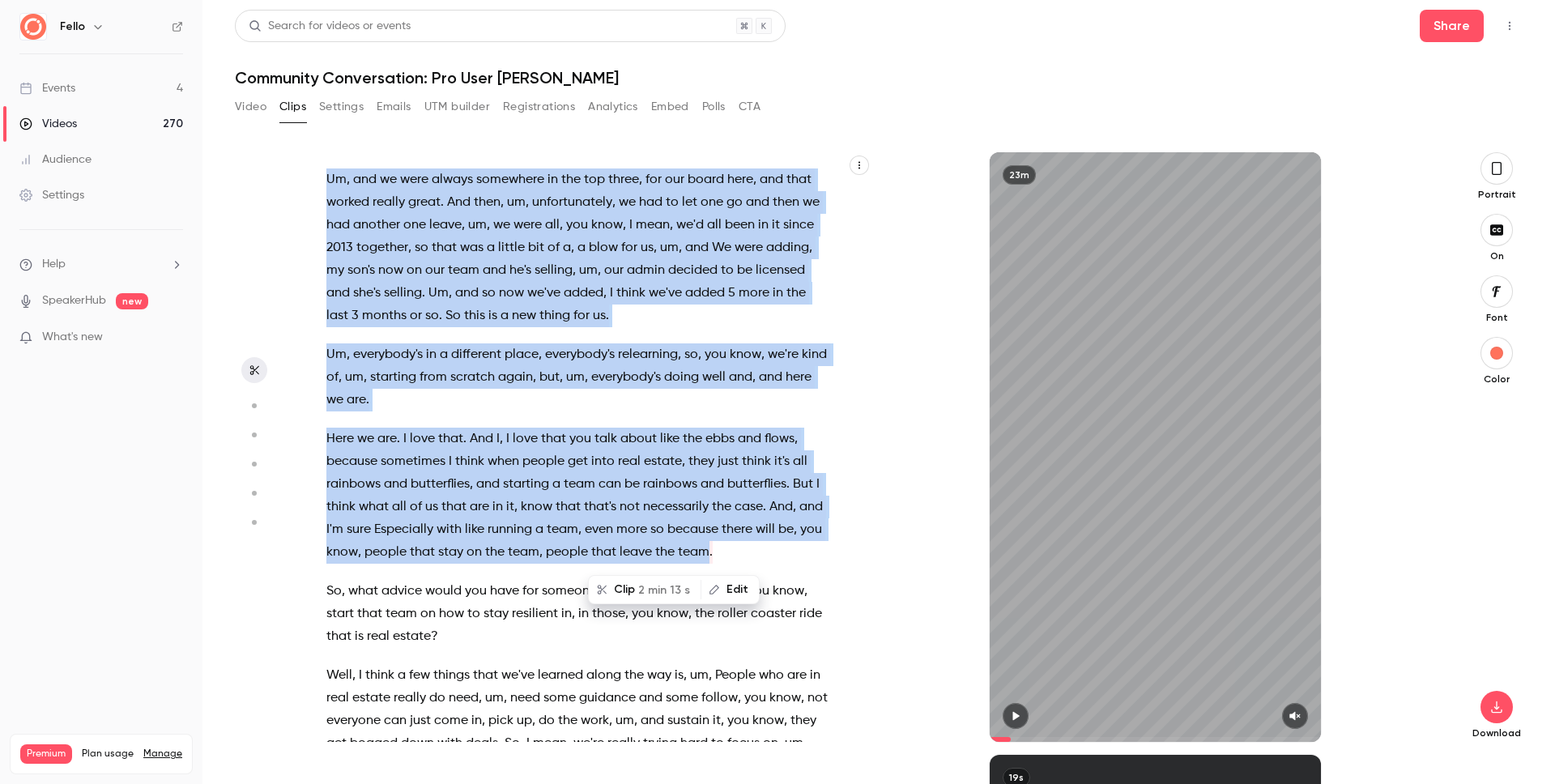
click at [640, 595] on button "Clip 2 min 13 s" at bounding box center [644, 589] width 110 height 26
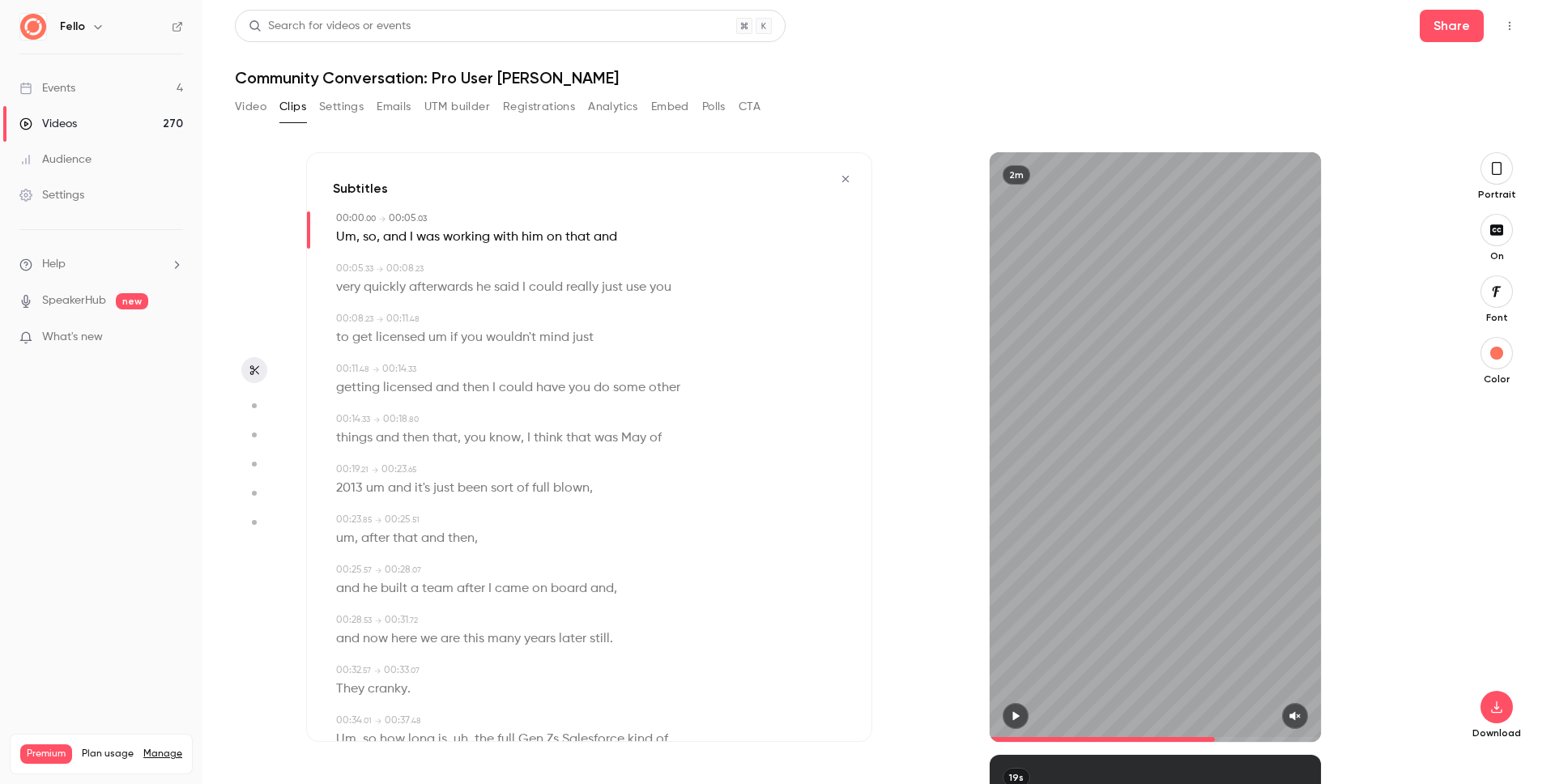
type input "*"
click at [1497, 162] on icon "button" at bounding box center [1497, 168] width 13 height 17
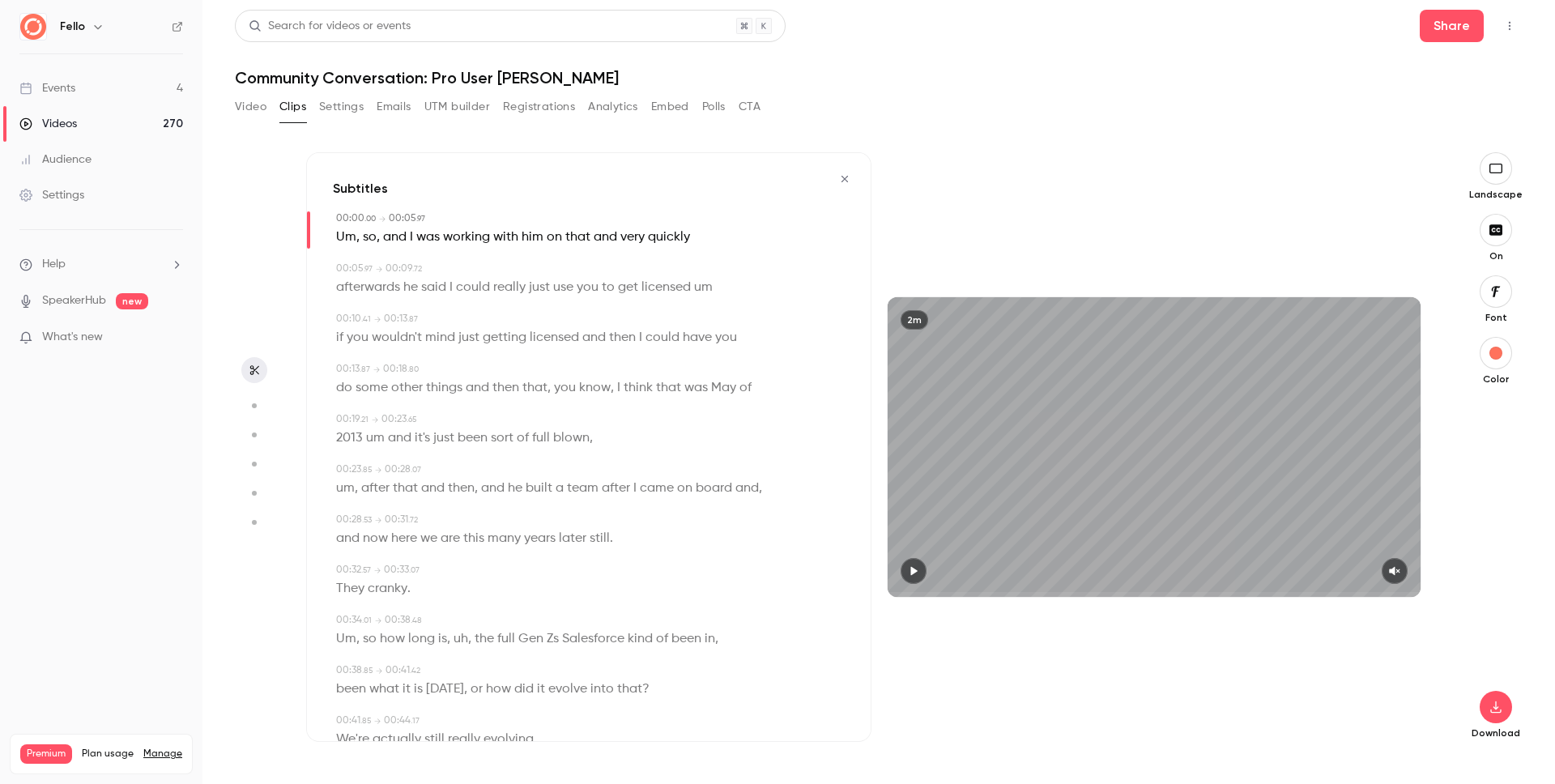
click at [1400, 569] on icon "button" at bounding box center [1394, 570] width 13 height 11
click at [1501, 712] on icon "button" at bounding box center [1496, 706] width 19 height 13
click at [1375, 692] on span "High quality requires longer processing" at bounding box center [1373, 692] width 184 height 17
click at [1494, 230] on icon "button" at bounding box center [1496, 230] width 17 height 13
click at [1503, 709] on icon "button" at bounding box center [1496, 706] width 19 height 13
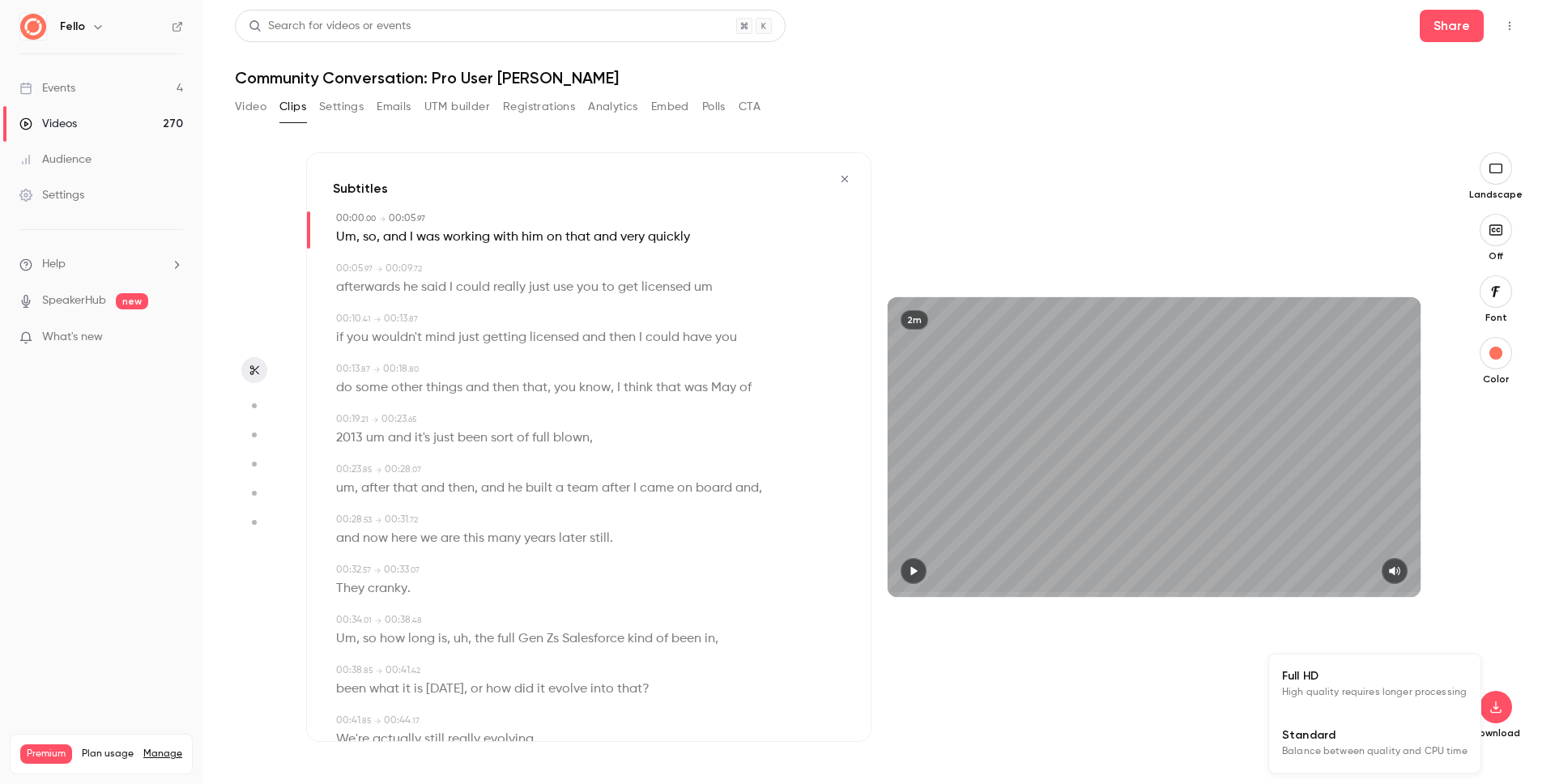
click at [1369, 701] on li "Full HD High quality requires longer processing" at bounding box center [1375, 684] width 211 height 59
